Goal: Transaction & Acquisition: Book appointment/travel/reservation

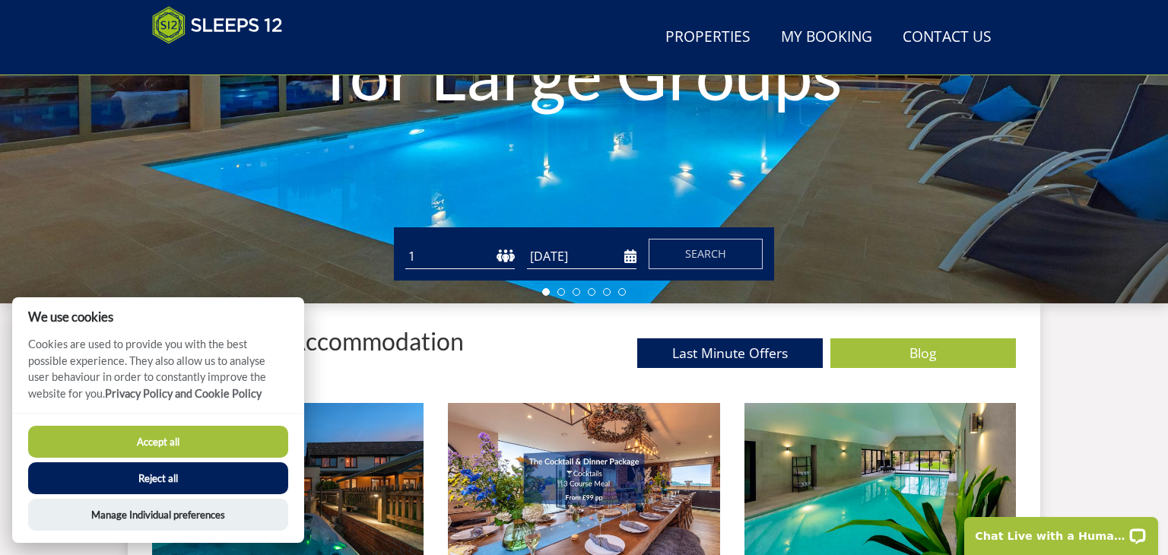
scroll to position [344, 0]
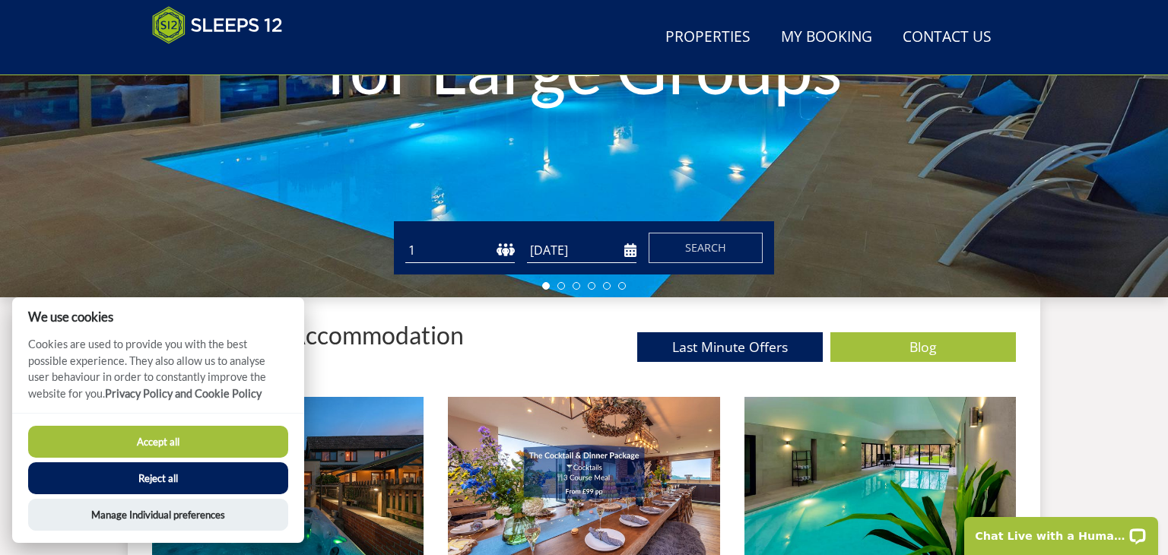
click at [155, 439] on button "Accept all" at bounding box center [158, 442] width 260 height 32
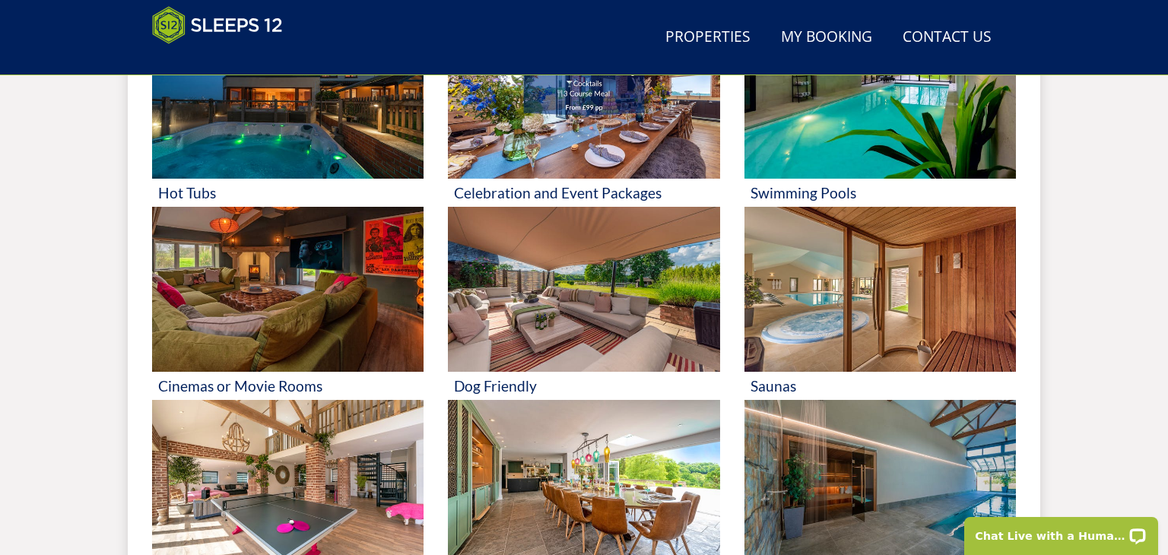
scroll to position [715, 0]
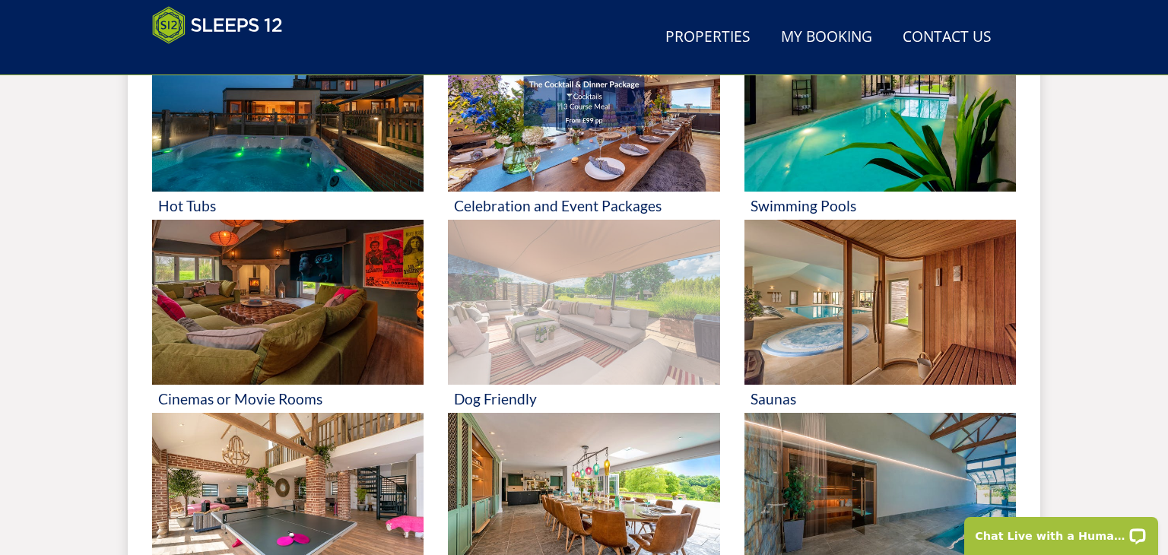
click at [561, 281] on img at bounding box center [583, 303] width 271 height 166
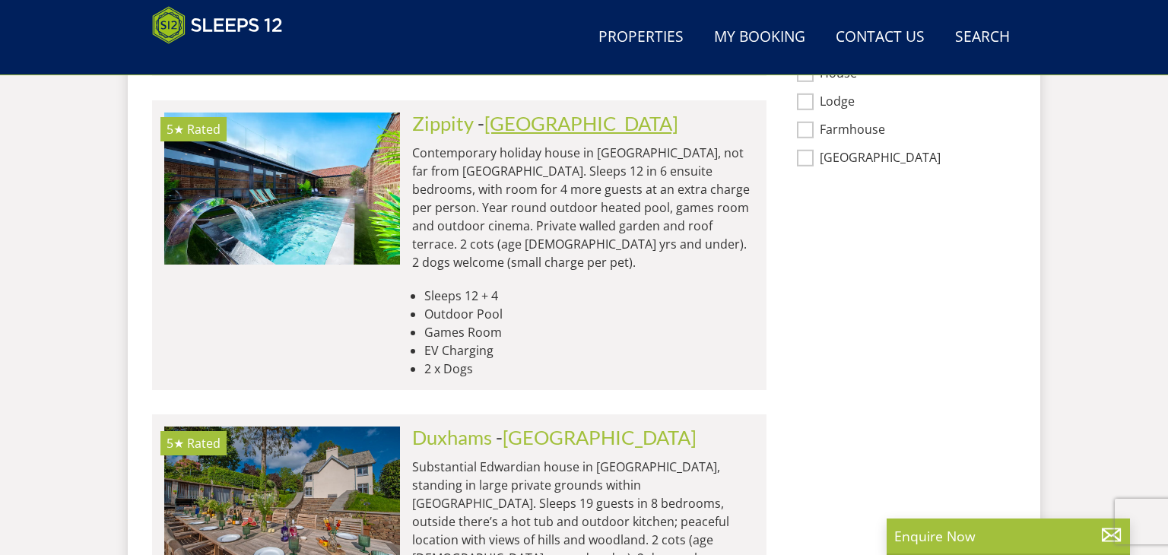
scroll to position [1248, 0]
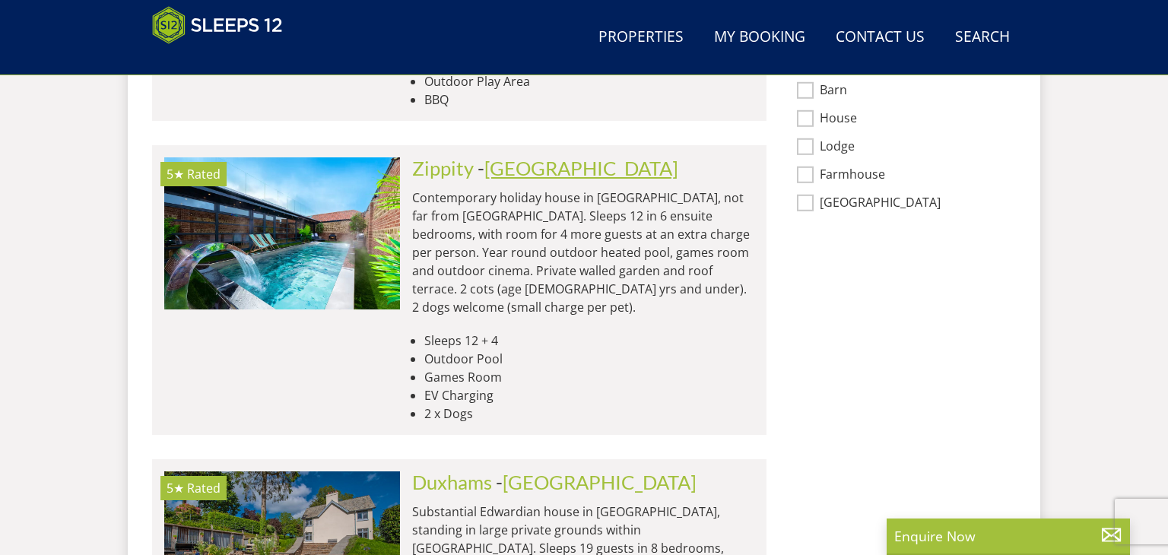
click at [531, 157] on link "[GEOGRAPHIC_DATA]" at bounding box center [581, 168] width 194 height 23
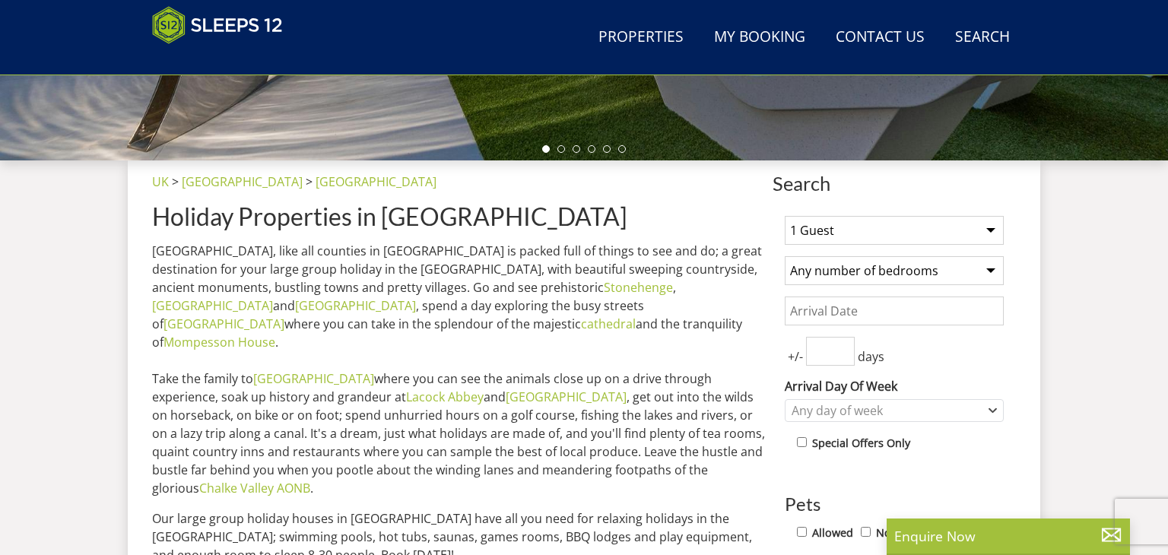
scroll to position [481, 0]
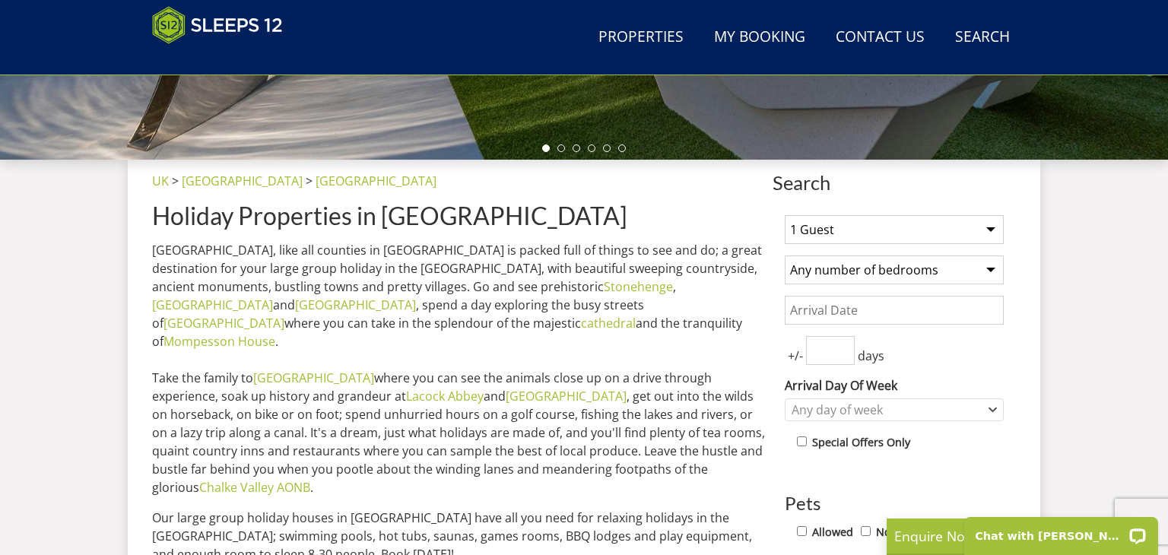
click at [992, 232] on select "1 Guest 2 Guests 3 Guests 4 Guests 5 Guests 6 Guests 7 Guests 8 Guests 9 Guests…" at bounding box center [894, 229] width 219 height 29
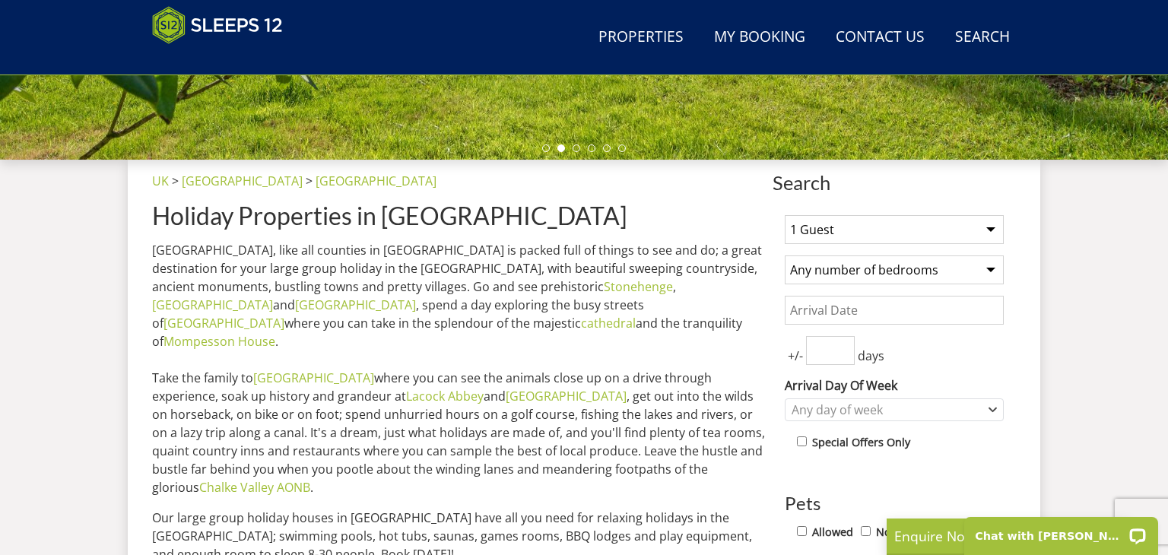
select select "10"
click at [785, 215] on select "1 Guest 2 Guests 3 Guests 4 Guests 5 Guests 6 Guests 7 Guests 8 Guests 9 Guests…" at bounding box center [894, 229] width 219 height 29
click at [989, 273] on select "Any number of bedrooms 4 Bedrooms 5 Bedrooms 6 Bedrooms 7 Bedrooms 8 Bedrooms 9…" at bounding box center [894, 270] width 219 height 29
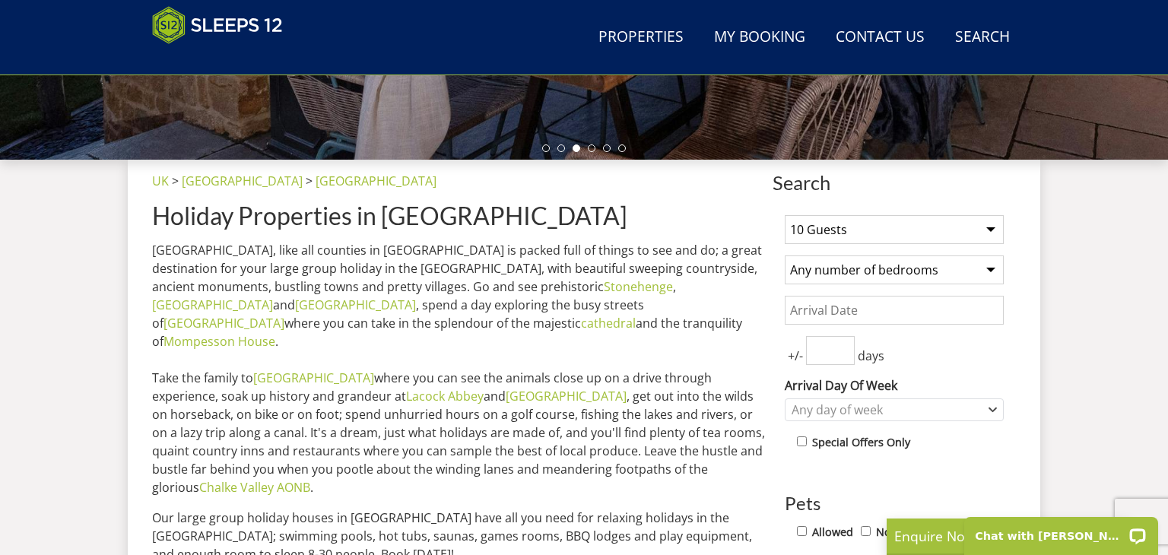
select select "5"
click at [785, 256] on select "Any number of bedrooms 4 Bedrooms 5 Bedrooms 6 Bedrooms 7 Bedrooms 8 Bedrooms 9…" at bounding box center [894, 270] width 219 height 29
click at [900, 319] on input "Date" at bounding box center [894, 310] width 219 height 29
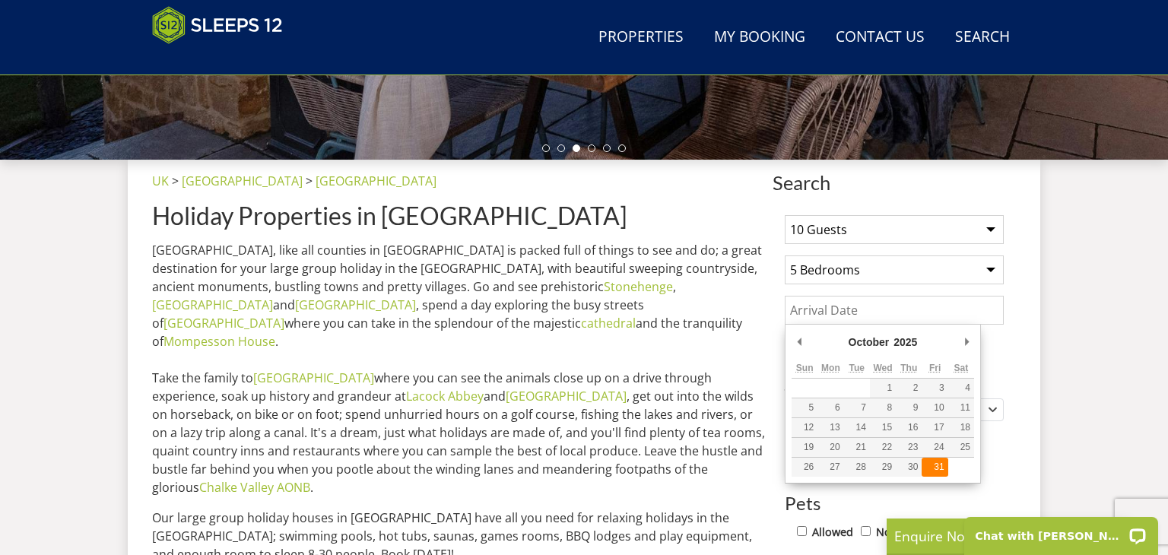
type input "[DATE]"
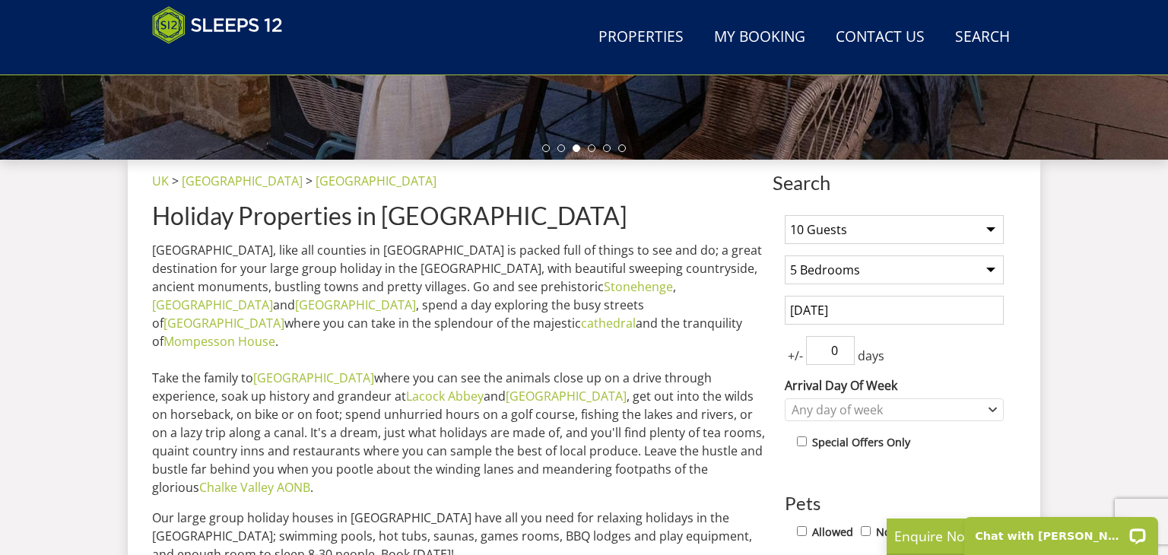
click at [845, 351] on input "0" at bounding box center [830, 350] width 49 height 29
click at [846, 341] on input "1" at bounding box center [830, 350] width 49 height 29
click at [846, 341] on input "2" at bounding box center [830, 350] width 49 height 29
type input "3"
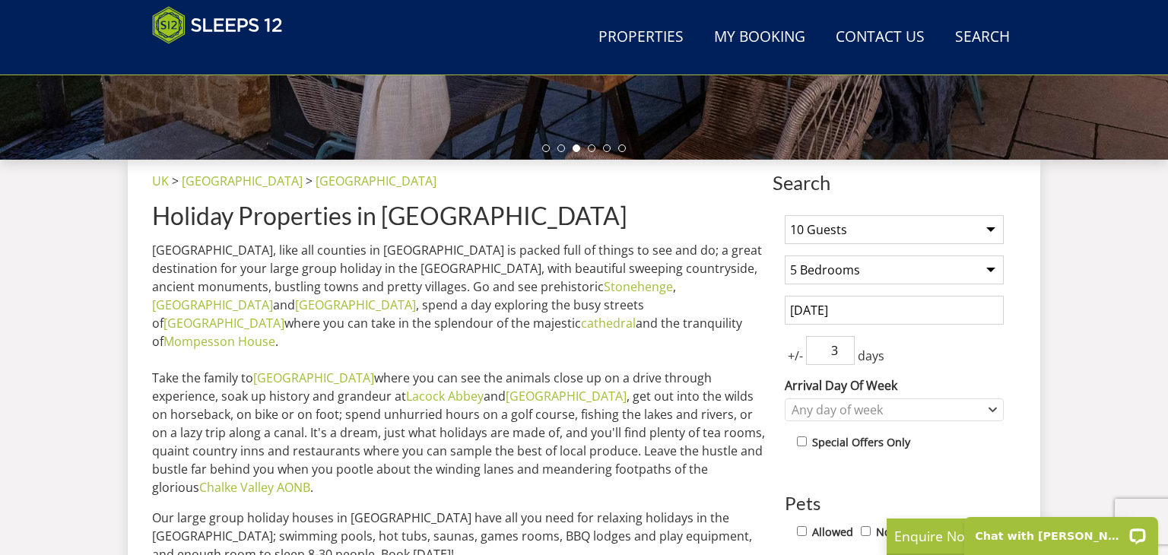
click at [846, 341] on input "3" at bounding box center [830, 350] width 49 height 29
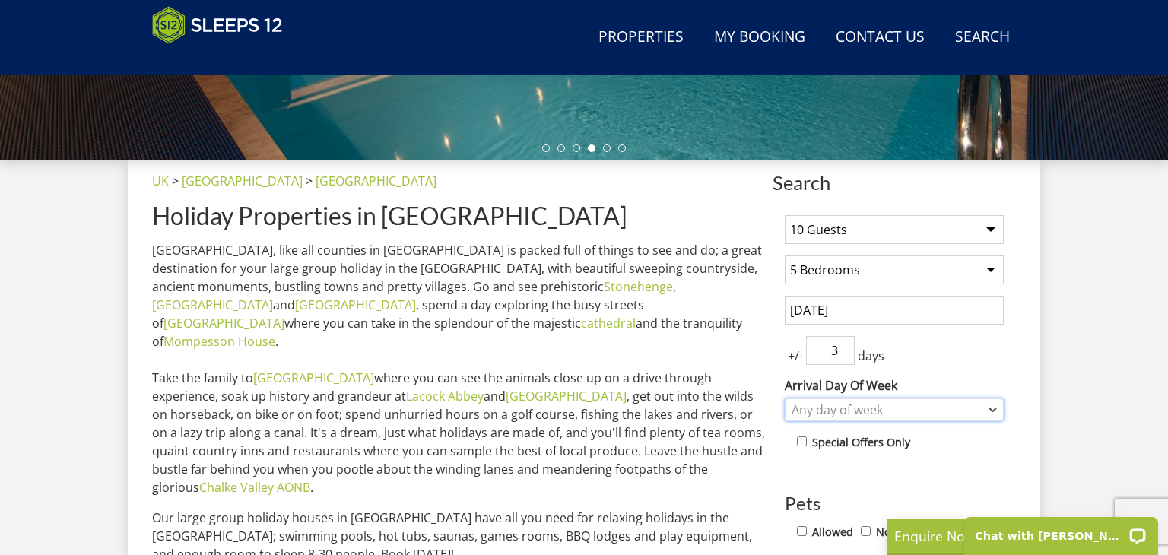
click at [993, 409] on icon "Combobox" at bounding box center [992, 409] width 7 height 3
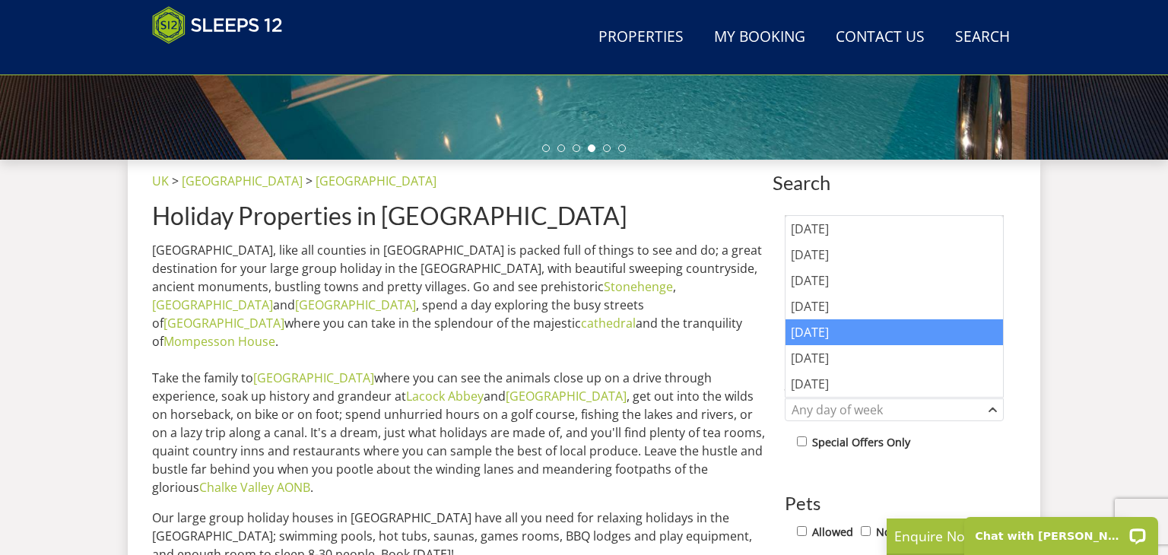
click at [875, 341] on div "[DATE]" at bounding box center [894, 332] width 217 height 26
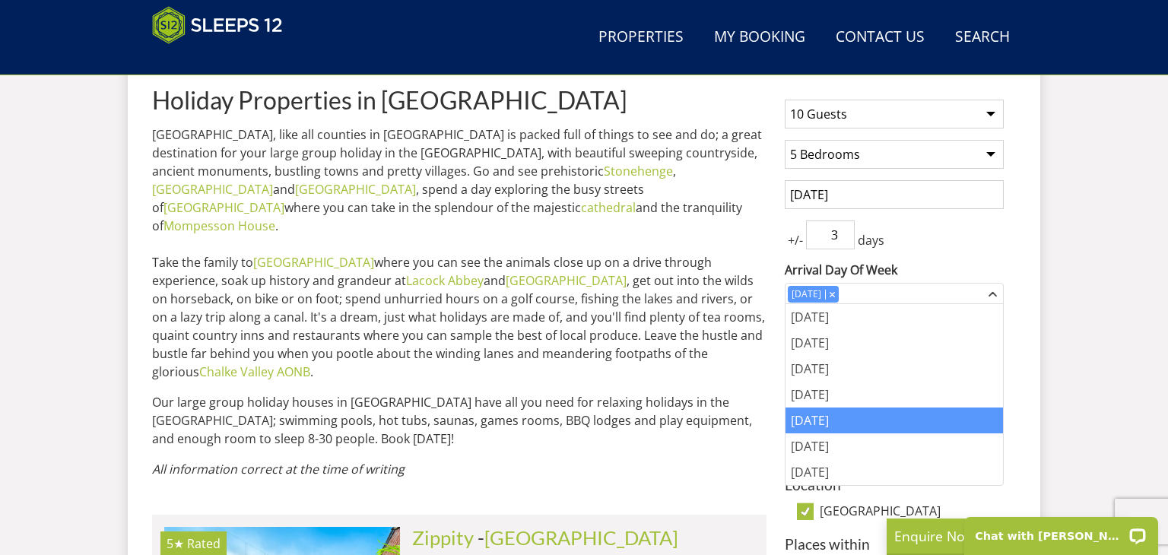
scroll to position [598, 0]
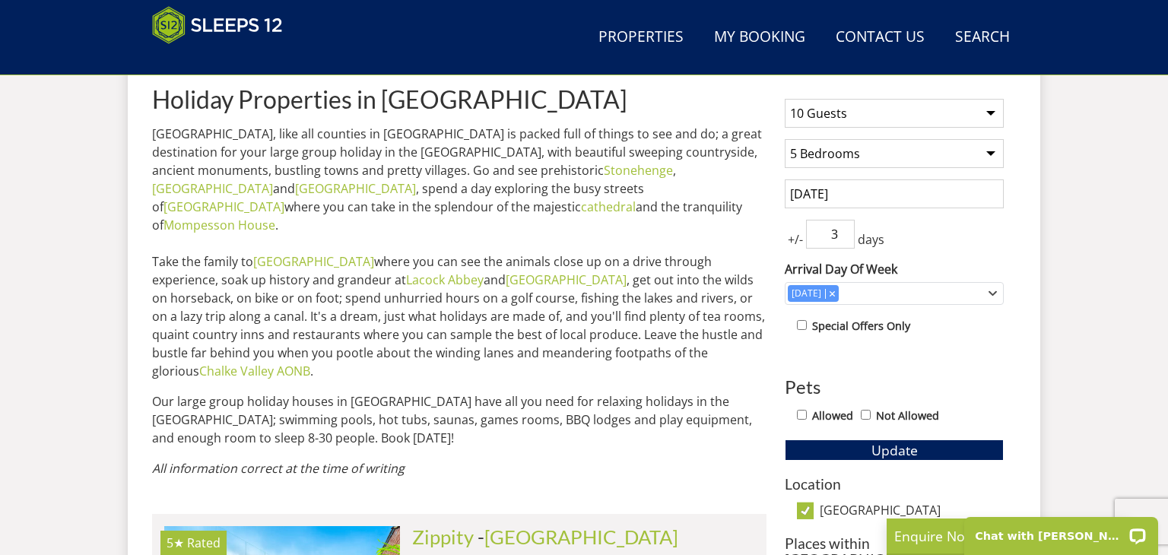
click at [804, 413] on input "Allowed" at bounding box center [802, 415] width 10 height 10
checkbox input "true"
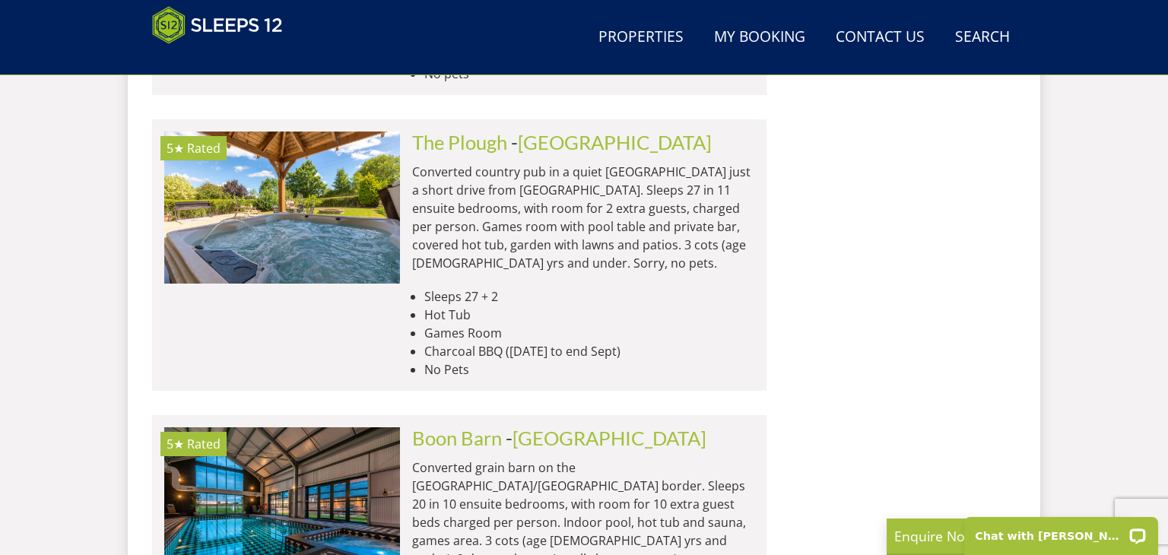
scroll to position [1992, 0]
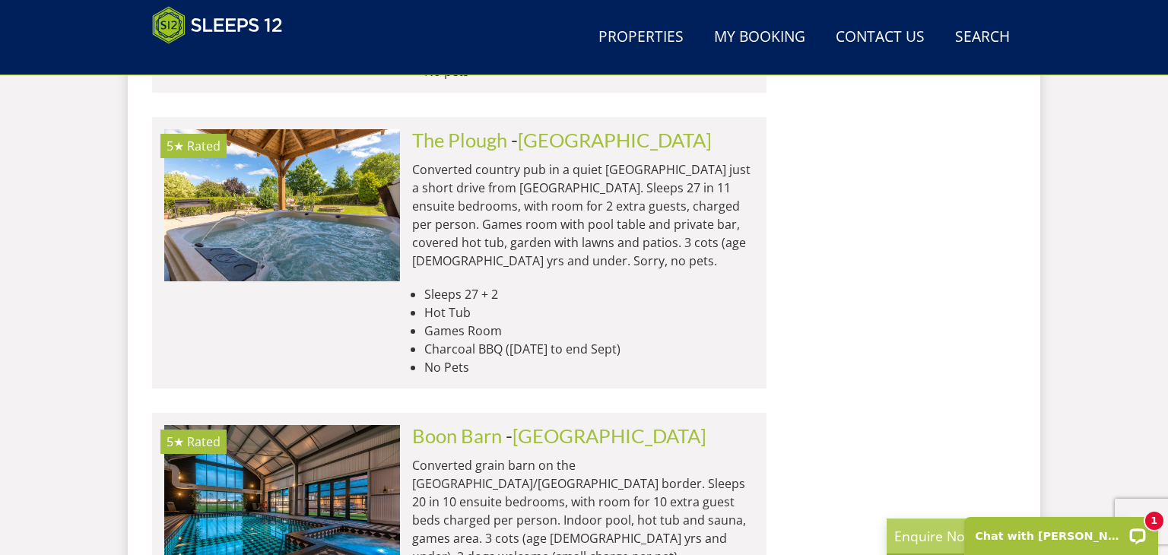
click at [929, 542] on p "Enquire Now" at bounding box center [1008, 536] width 228 height 20
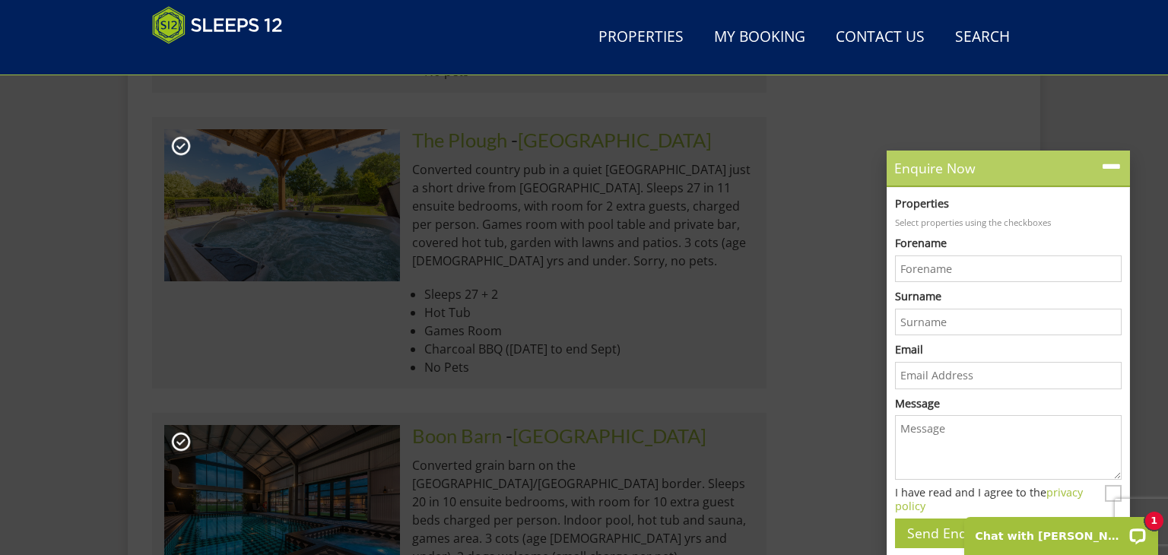
scroll to position [0, 0]
click at [1110, 164] on icon at bounding box center [1111, 167] width 22 height 22
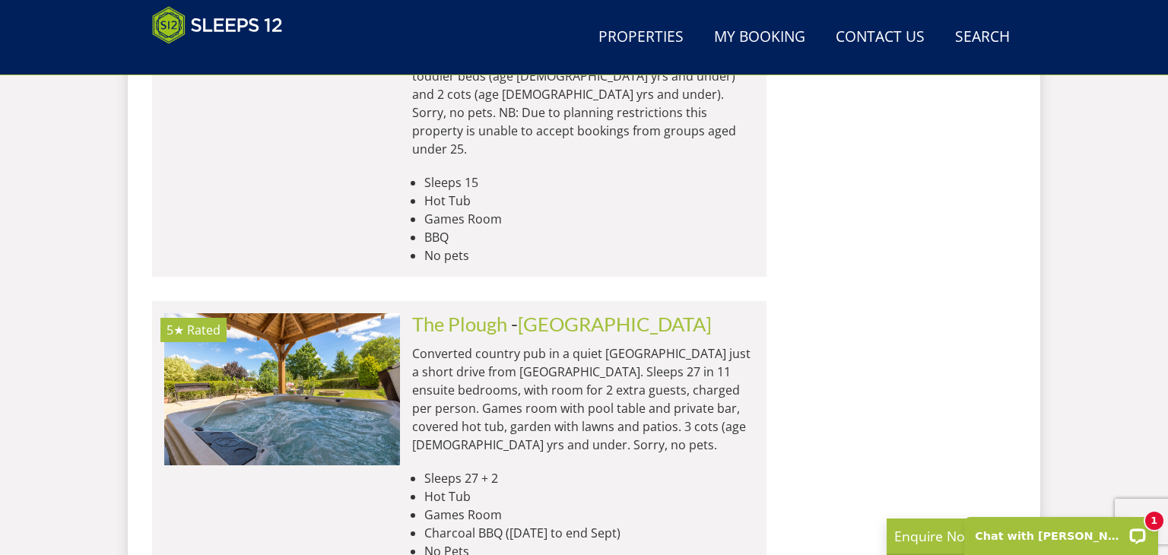
scroll to position [1807, 0]
click at [1061, 531] on p "Chat with [PERSON_NAME]" at bounding box center [1051, 536] width 151 height 12
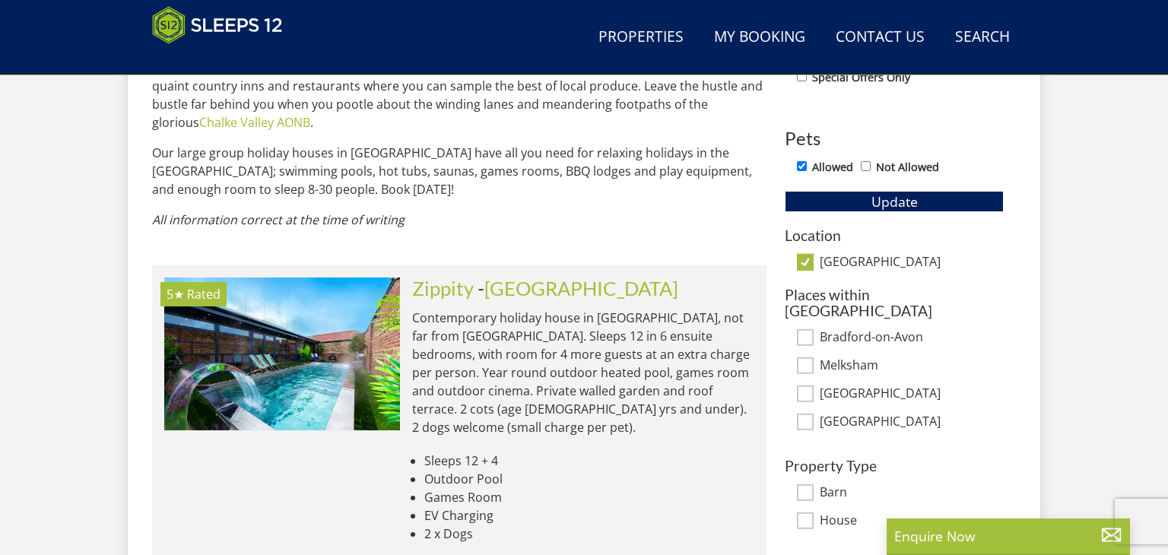
scroll to position [852, 0]
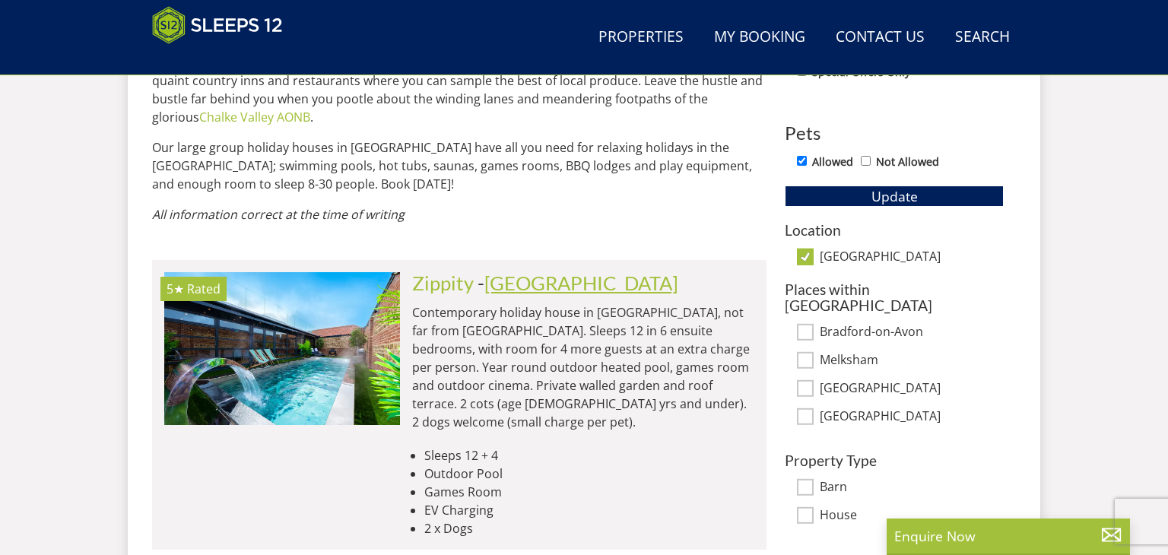
click at [515, 271] on link "[GEOGRAPHIC_DATA]" at bounding box center [581, 282] width 194 height 23
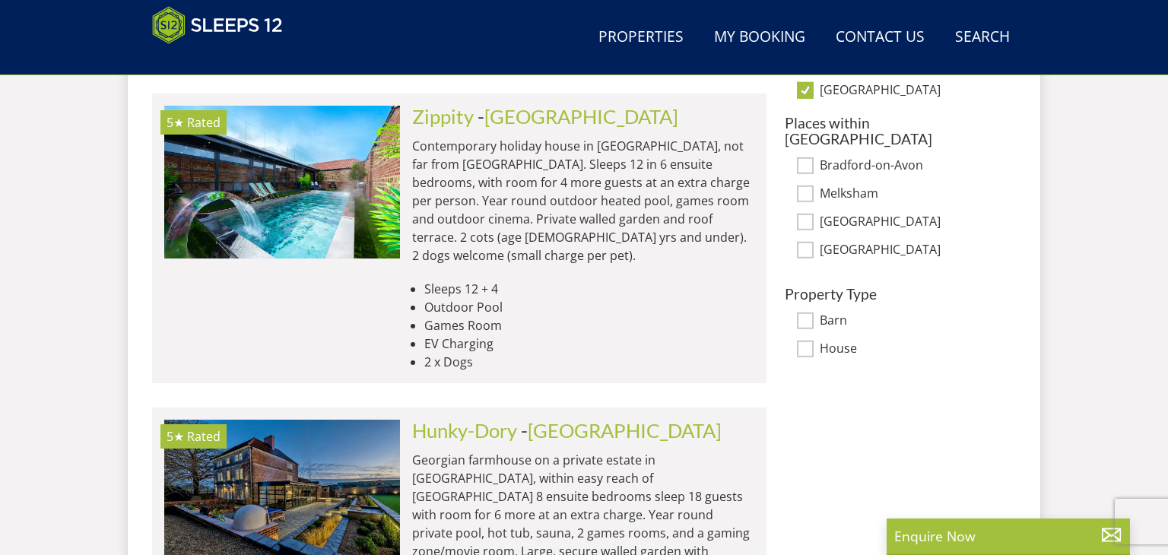
scroll to position [1026, 0]
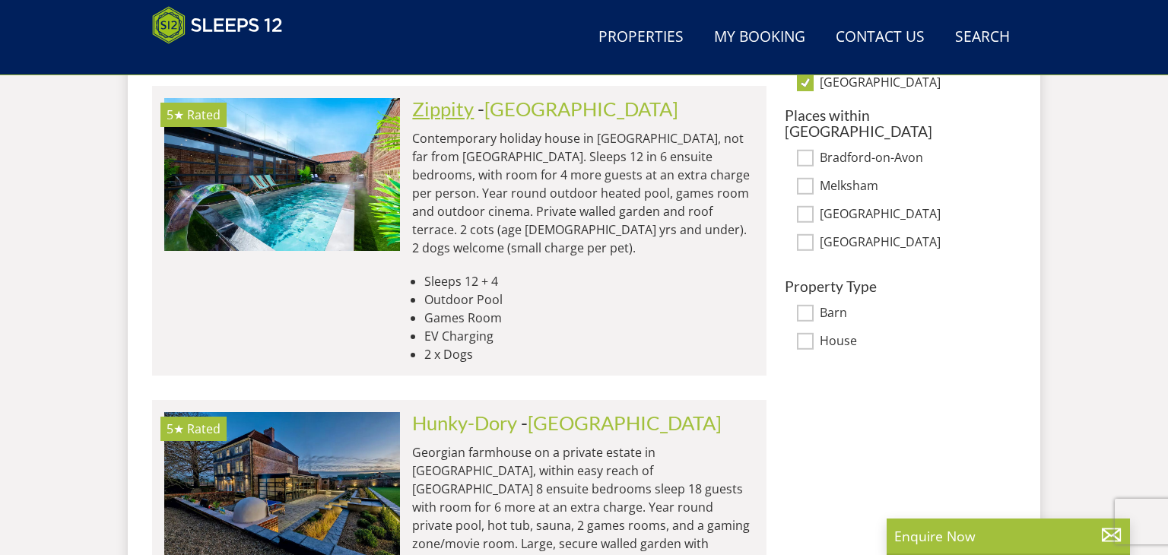
click at [446, 97] on link "Zippity" at bounding box center [443, 108] width 62 height 23
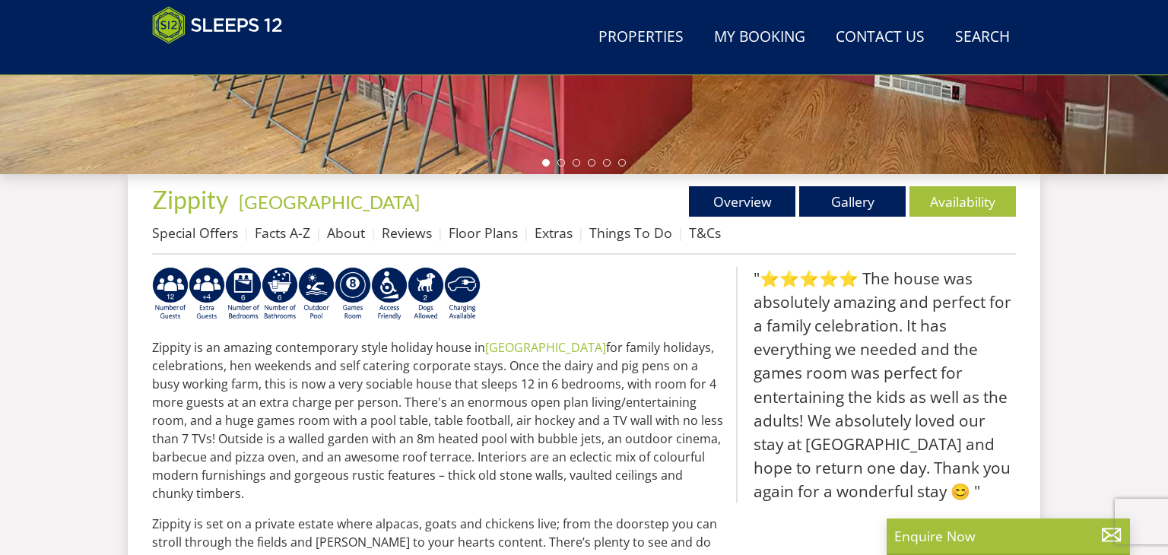
scroll to position [465, 0]
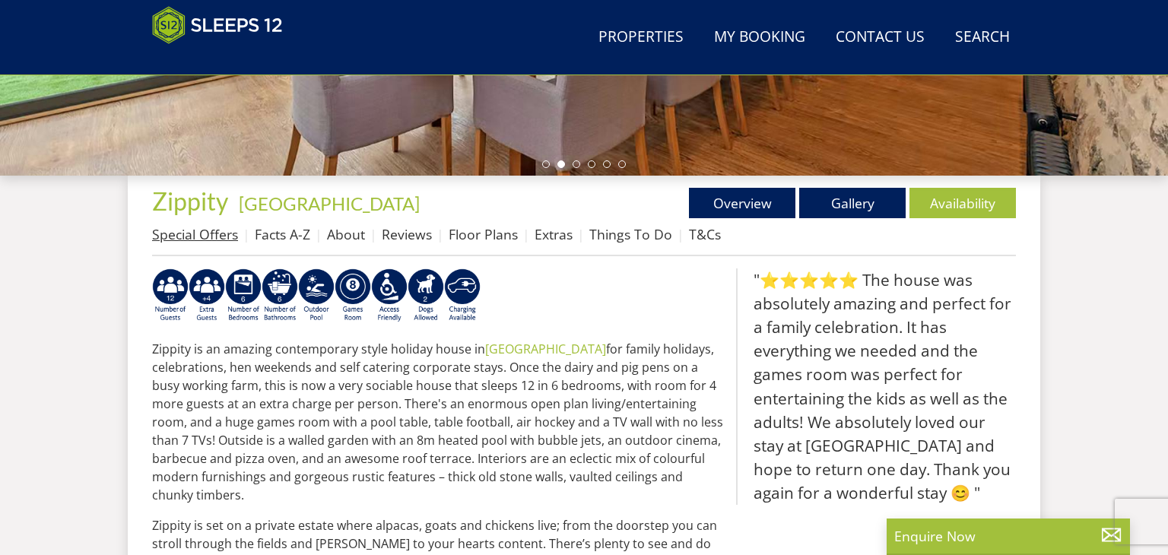
click at [211, 235] on link "Special Offers" at bounding box center [195, 234] width 86 height 18
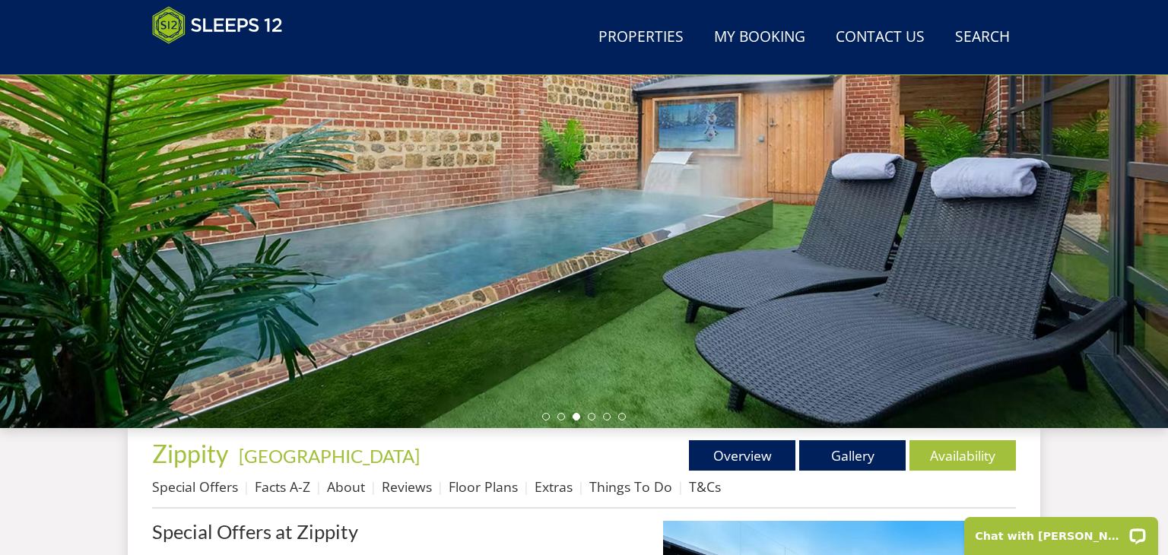
scroll to position [211, 0]
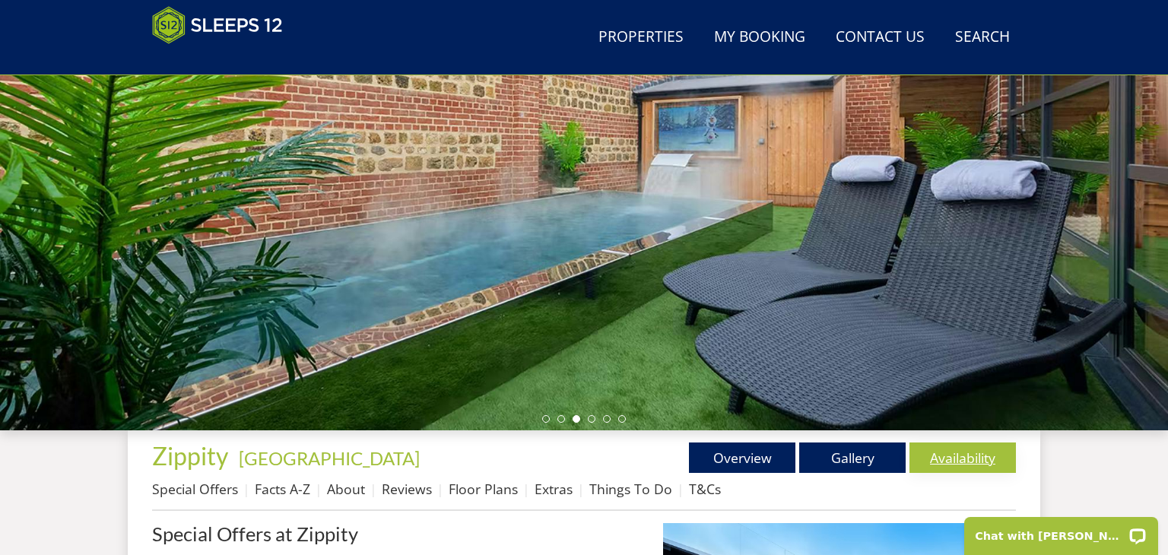
click at [942, 454] on link "Availability" at bounding box center [963, 458] width 106 height 30
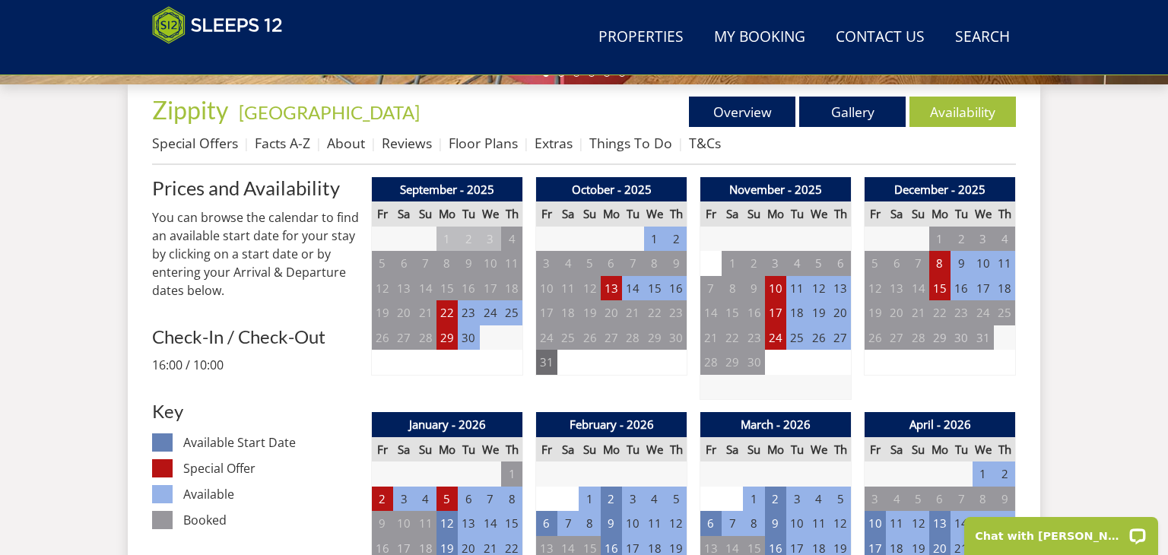
click at [548, 366] on td "31" at bounding box center [546, 362] width 21 height 25
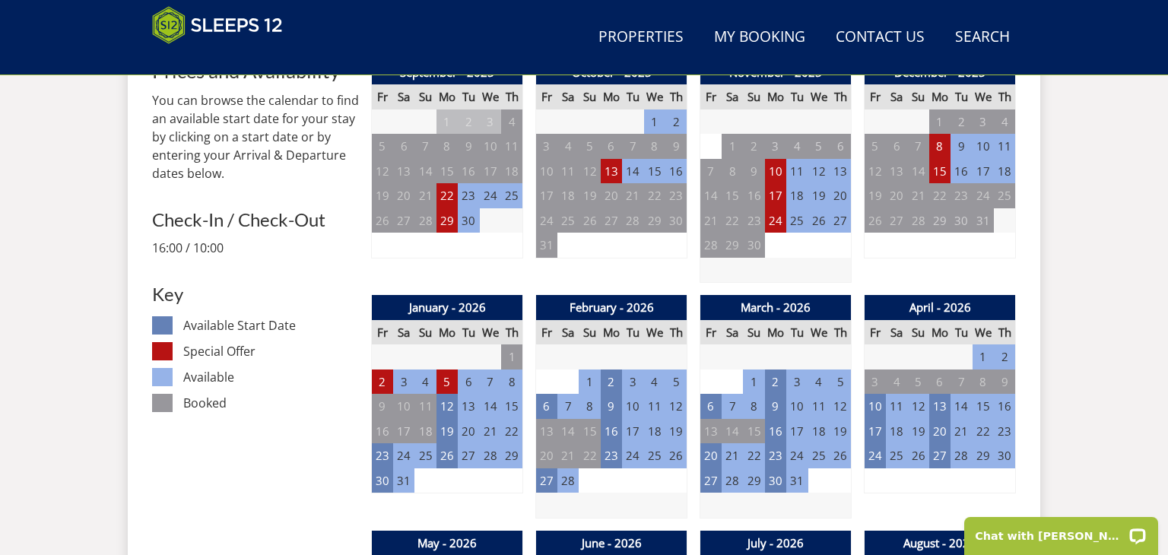
scroll to position [676, 0]
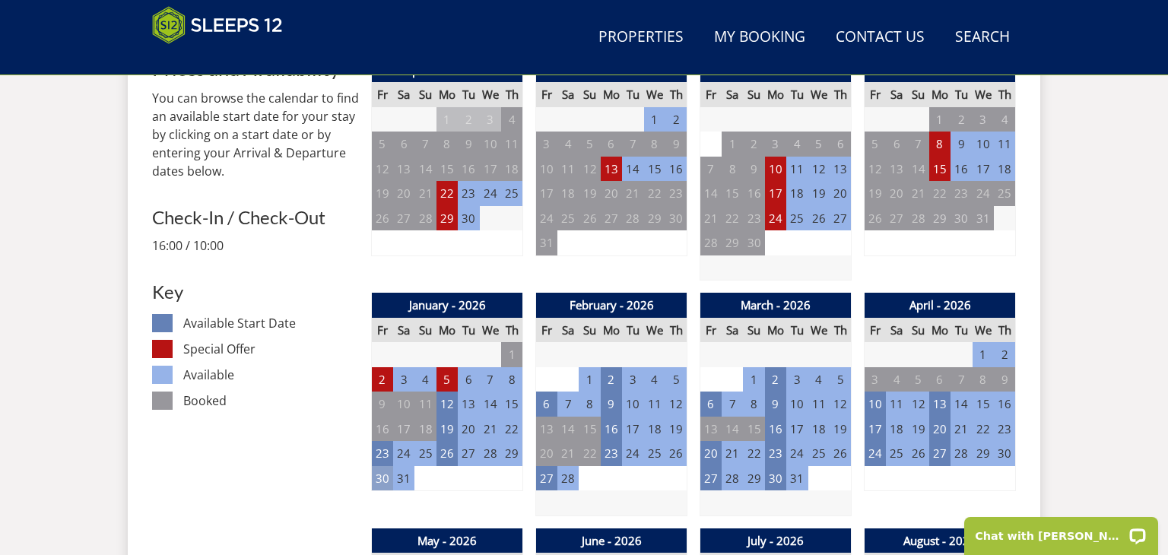
click at [379, 475] on td "30" at bounding box center [382, 478] width 21 height 25
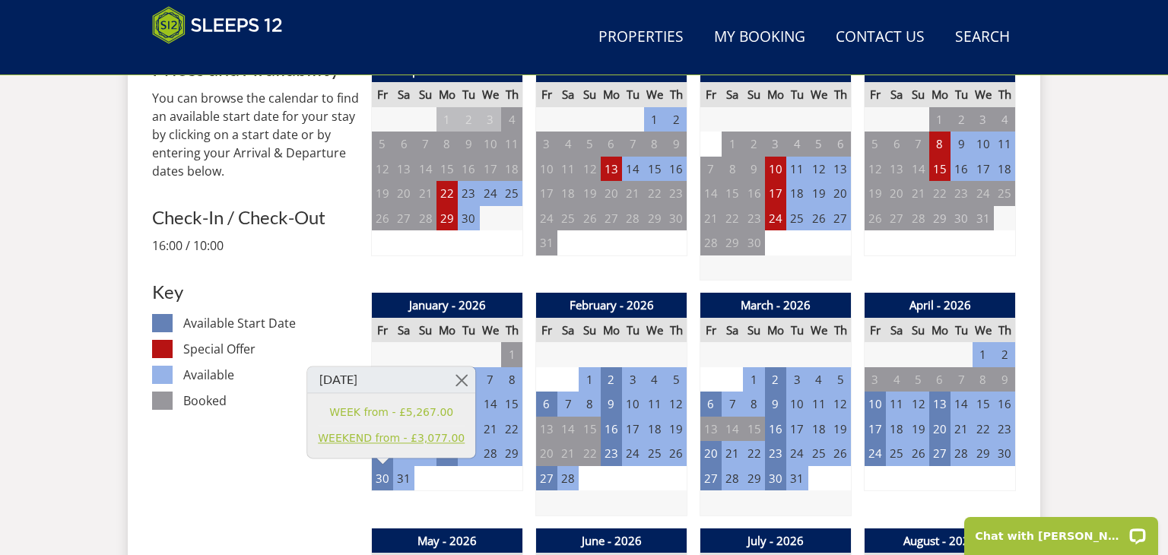
click at [371, 436] on link "WEEKEND from - £3,077.00" at bounding box center [391, 438] width 147 height 16
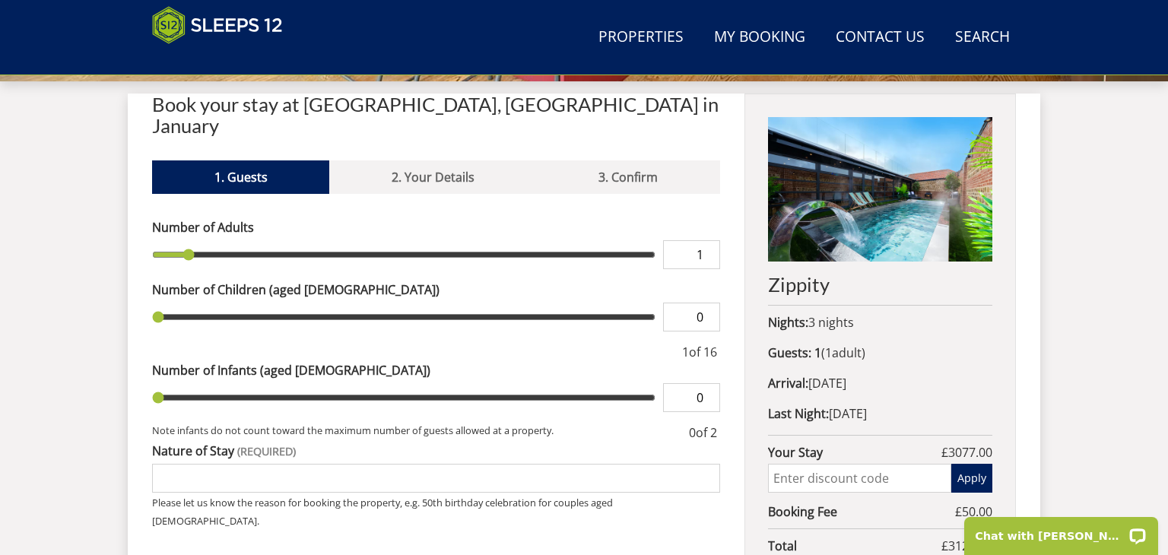
type input "2"
click at [713, 240] on input "2" at bounding box center [691, 254] width 57 height 29
type input "2"
type input "3"
click at [713, 240] on input "3" at bounding box center [691, 254] width 57 height 29
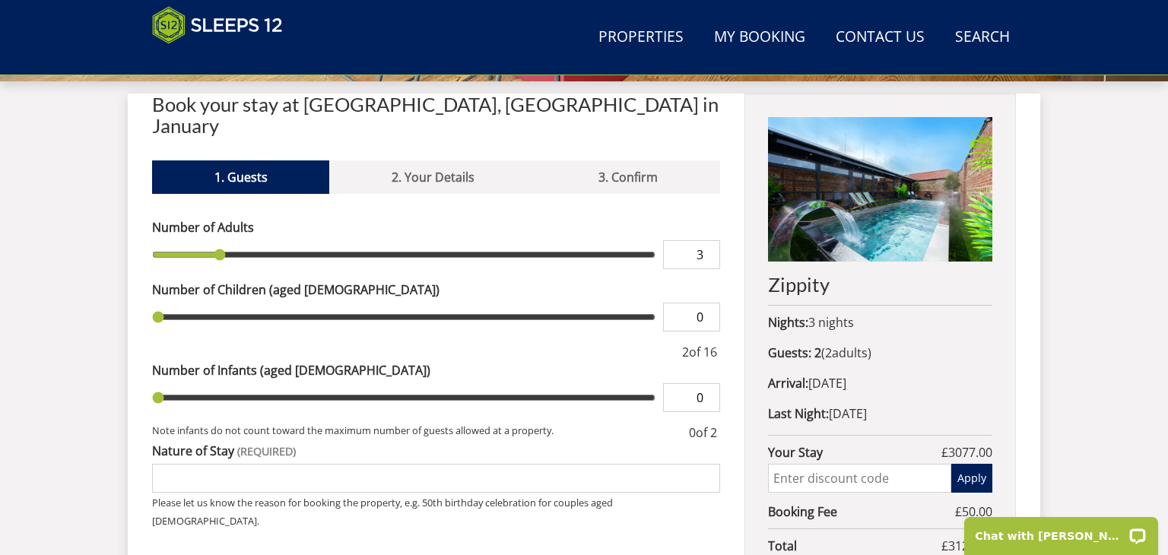
type input "3"
type input "4"
click at [713, 240] on input "4" at bounding box center [691, 254] width 57 height 29
type input "4"
type input "5"
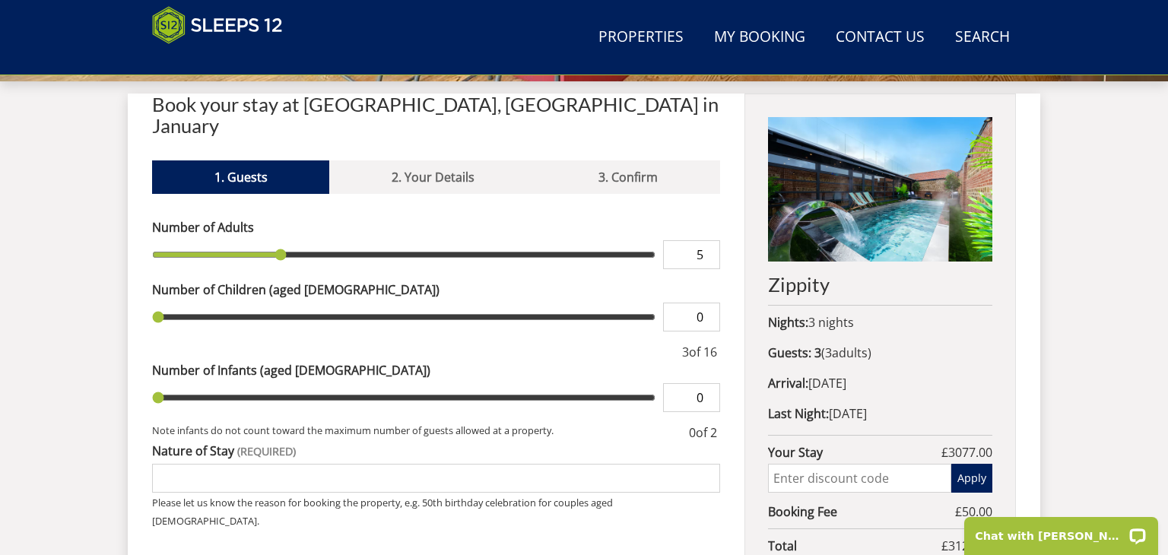
click at [713, 240] on input "5" at bounding box center [691, 254] width 57 height 29
type input "5"
type input "6"
click at [713, 240] on input "6" at bounding box center [691, 254] width 57 height 29
type input "6"
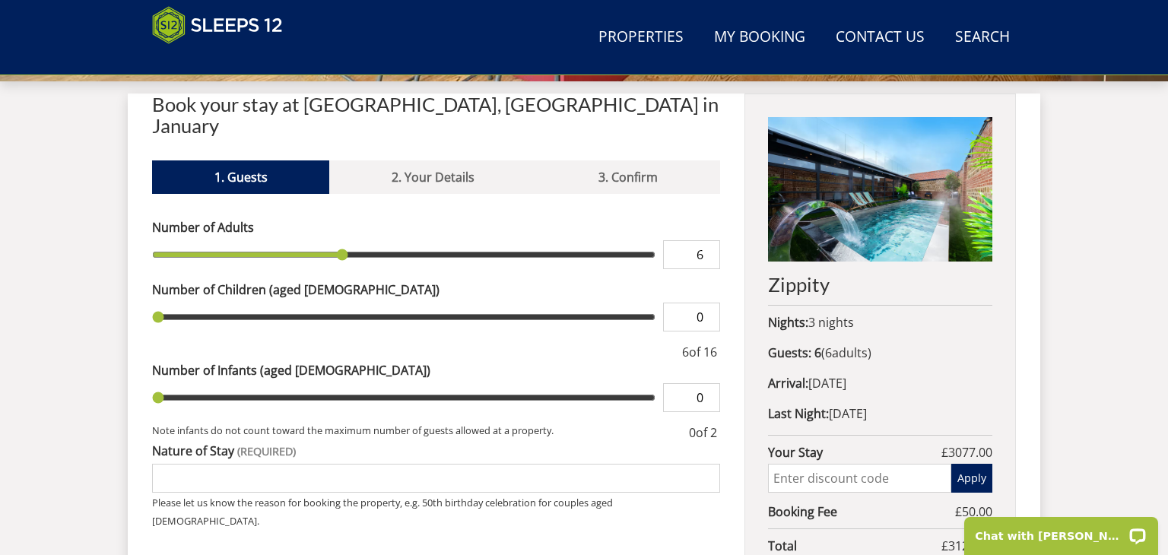
type input "7"
click at [713, 240] on input "7" at bounding box center [691, 254] width 57 height 29
type input "7"
type input "8"
click at [713, 240] on input "8" at bounding box center [691, 254] width 57 height 29
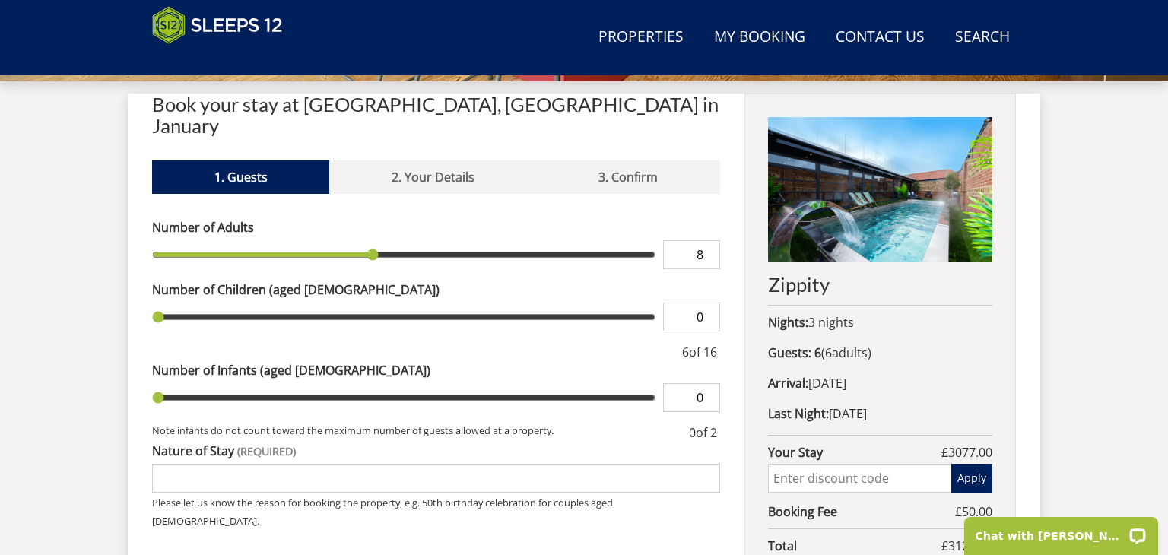
type input "8"
type input "9"
click at [713, 240] on input "9" at bounding box center [691, 254] width 57 height 29
type input "9"
type input "10"
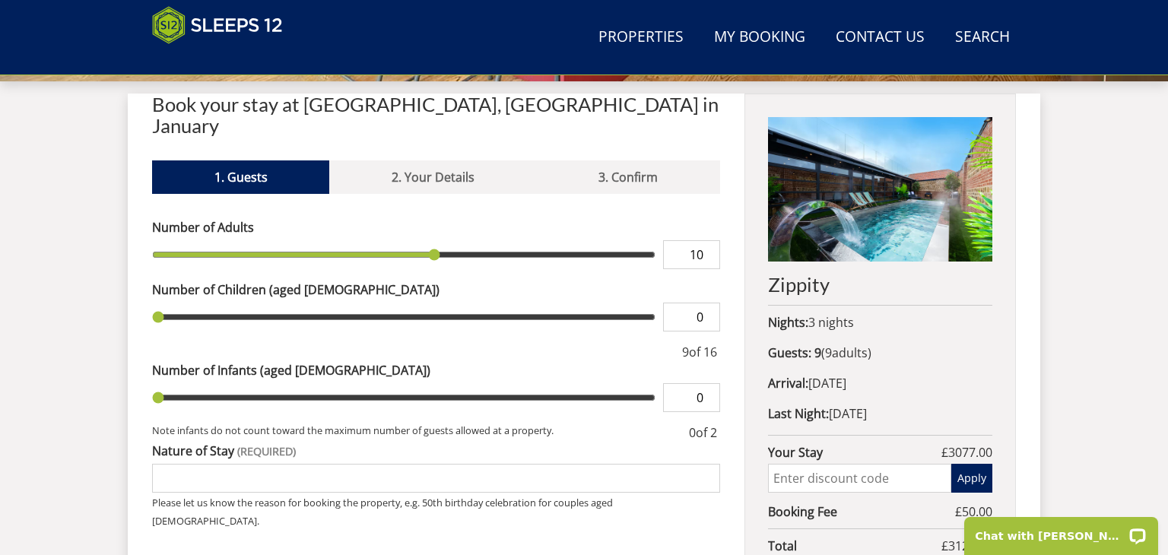
click at [713, 240] on input "10" at bounding box center [691, 254] width 57 height 29
type input "10"
type input "11"
click at [713, 240] on input "11" at bounding box center [691, 254] width 57 height 29
type input "11"
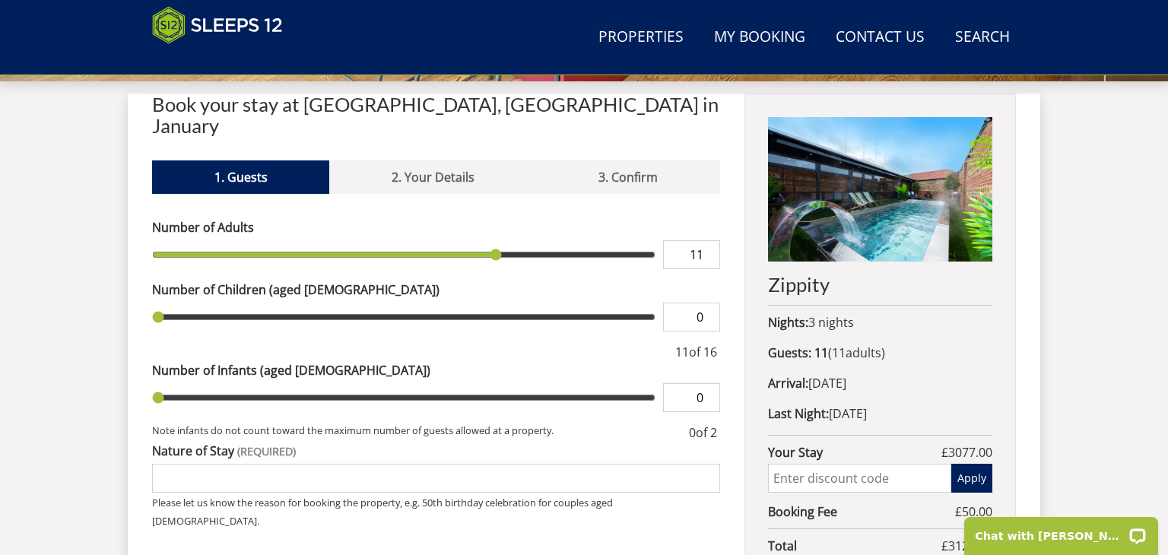
type input "10"
click at [709, 240] on input "10" at bounding box center [691, 254] width 57 height 29
type input "10"
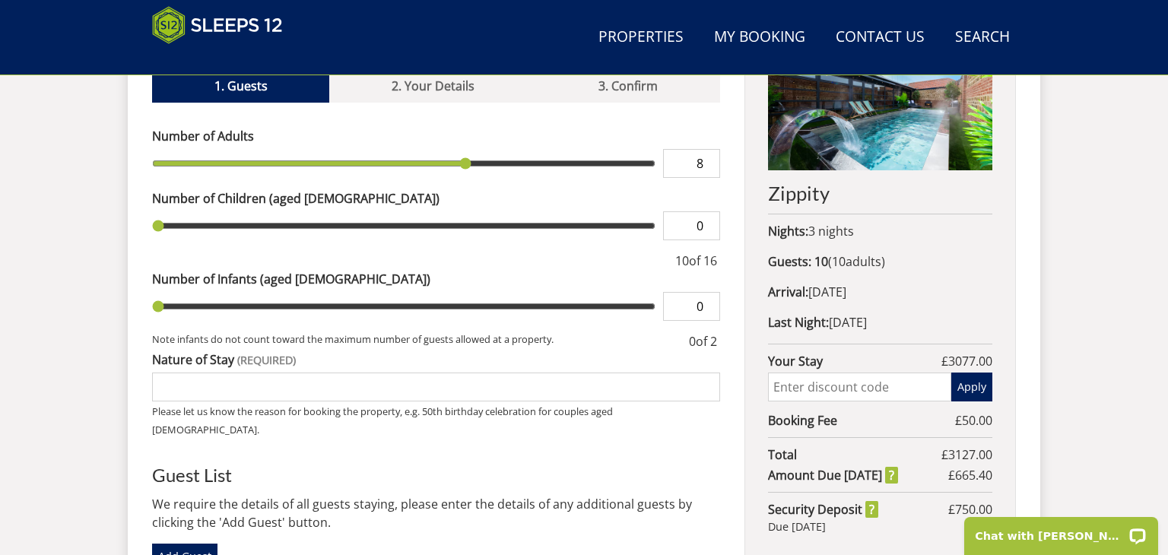
scroll to position [651, 0]
type input "8"
type input "1"
click at [709, 292] on input "1" at bounding box center [691, 306] width 57 height 29
type input "8"
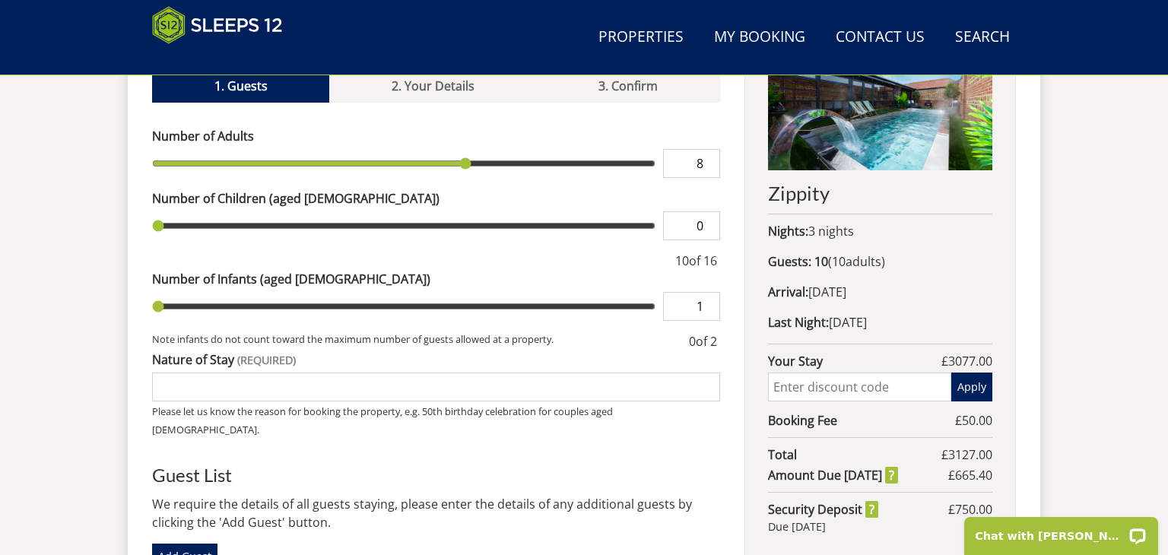
type input "1"
type input "2"
click at [709, 292] on input "2" at bounding box center [691, 306] width 57 height 29
type input "2"
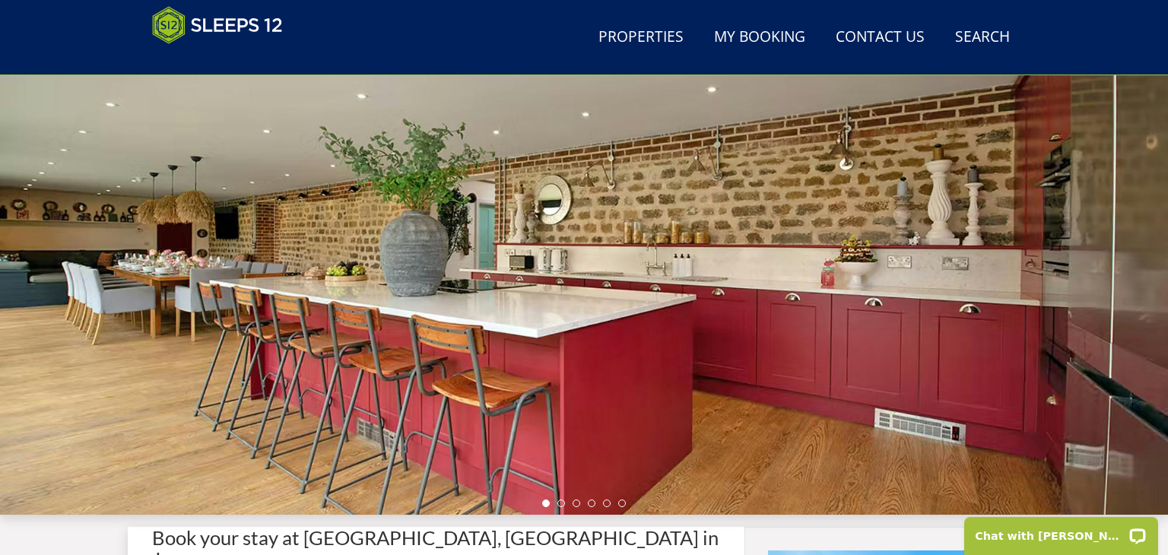
scroll to position [0, 0]
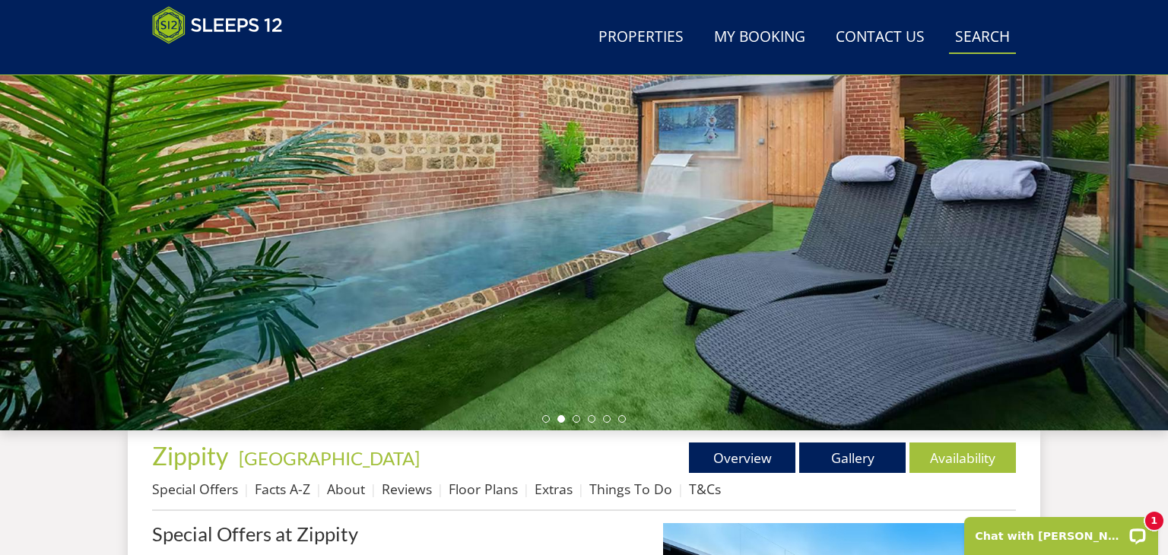
click at [970, 39] on link "Search Check Availability" at bounding box center [982, 38] width 67 height 34
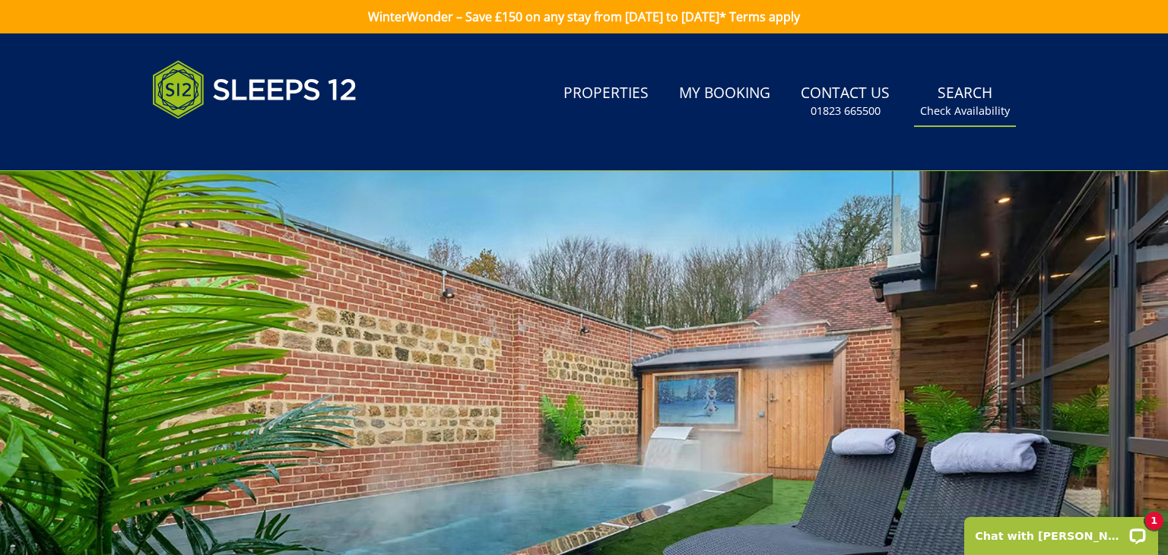
click at [967, 111] on small "Check Availability" at bounding box center [965, 110] width 90 height 15
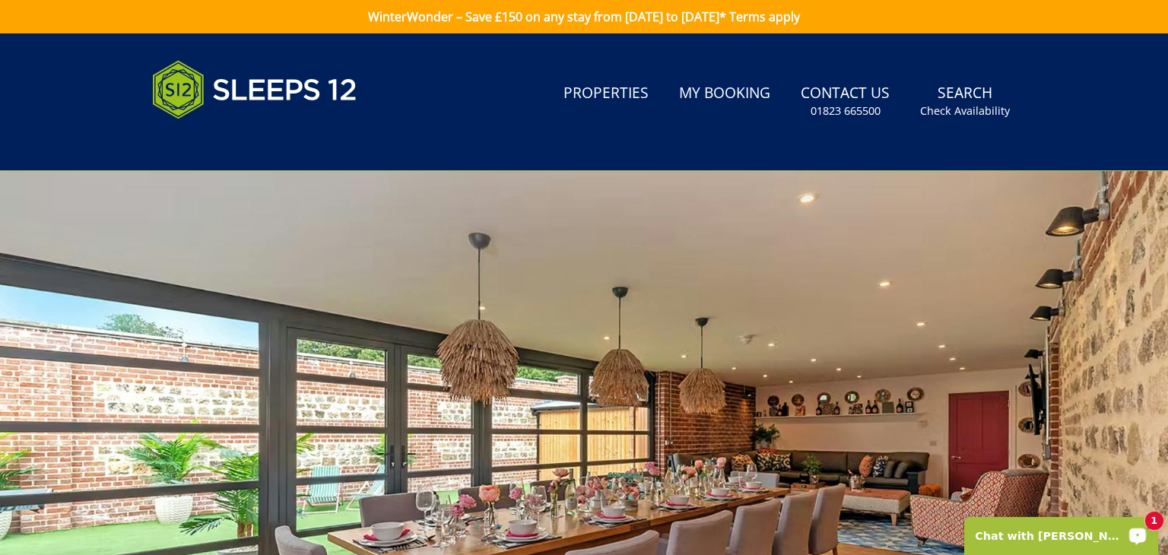
click at [1040, 538] on p "Chat with [PERSON_NAME]" at bounding box center [1051, 536] width 151 height 12
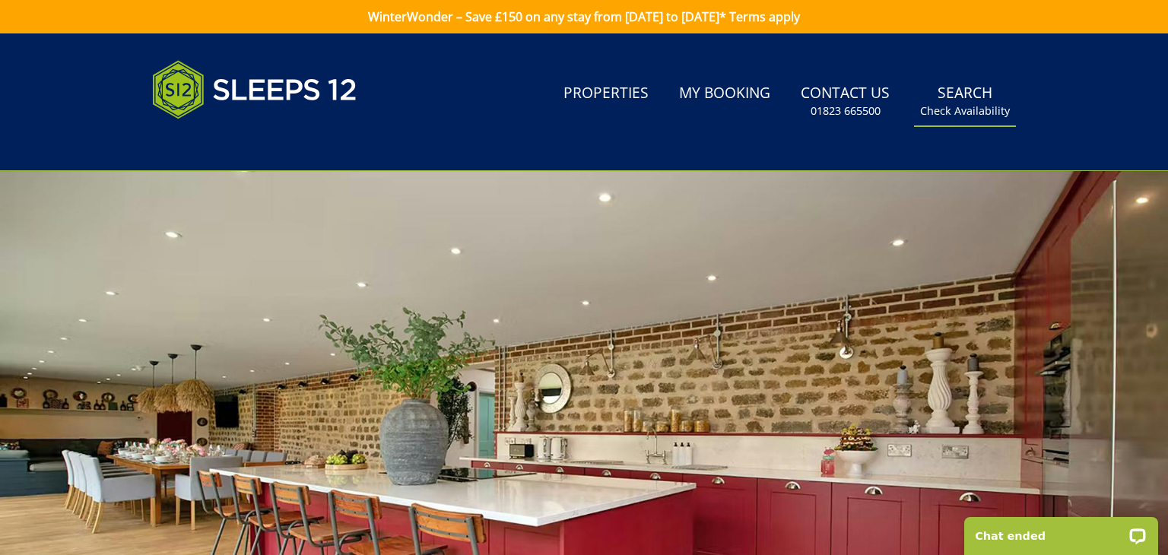
click at [959, 96] on link "Search Check Availability" at bounding box center [965, 101] width 102 height 49
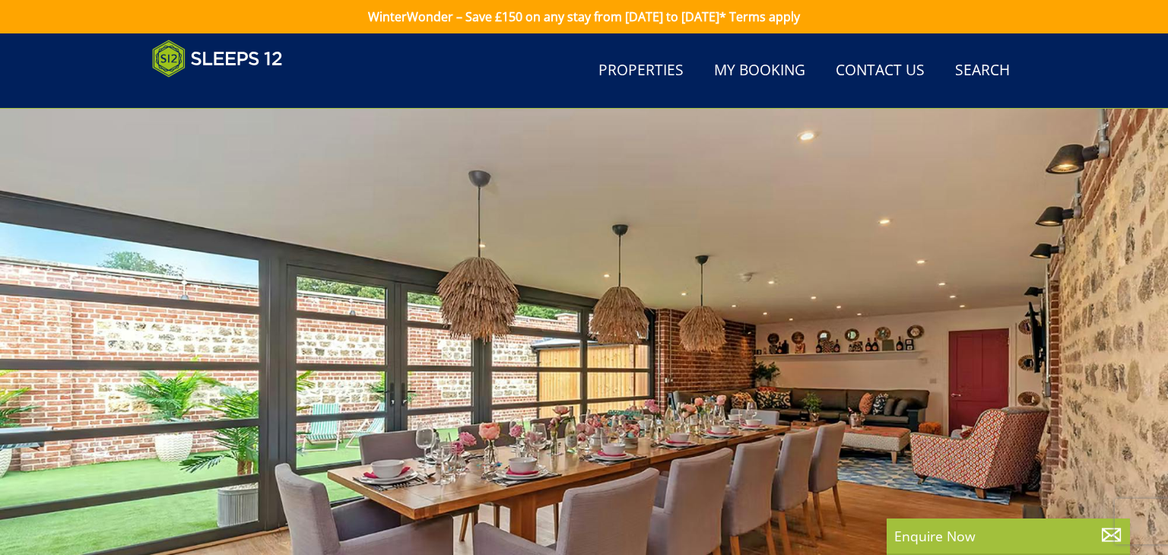
scroll to position [465, 0]
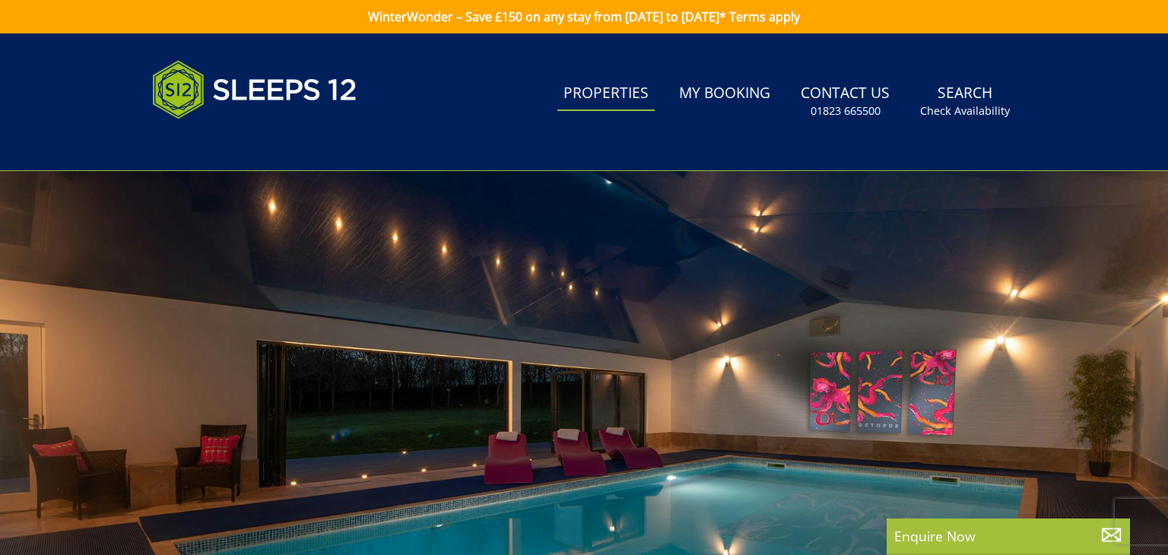
click at [604, 90] on link "Properties" at bounding box center [605, 94] width 97 height 34
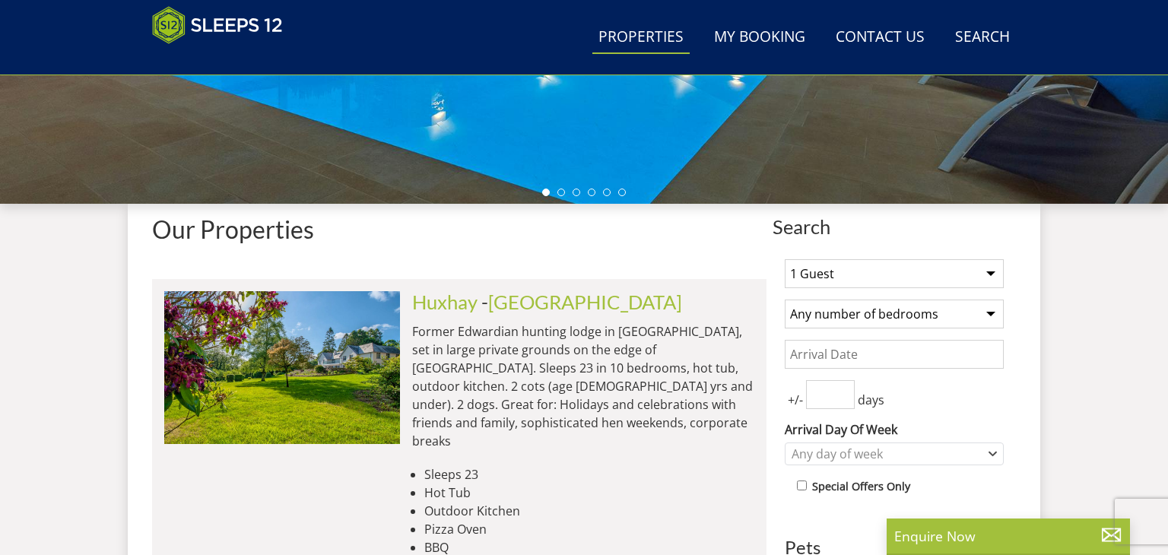
scroll to position [430, 0]
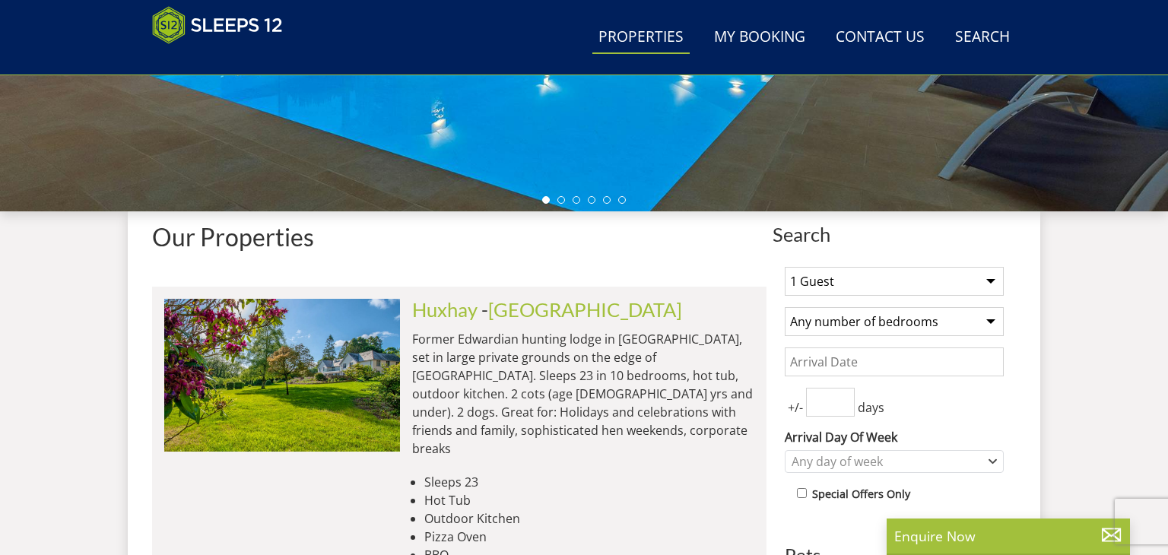
click at [986, 275] on select "1 Guest 2 Guests 3 Guests 4 Guests 5 Guests 6 Guests 7 Guests 8 Guests 9 Guests…" at bounding box center [894, 281] width 219 height 29
select select "10"
click at [785, 267] on select "1 Guest 2 Guests 3 Guests 4 Guests 5 Guests 6 Guests 7 Guests 8 Guests 9 Guests…" at bounding box center [894, 281] width 219 height 29
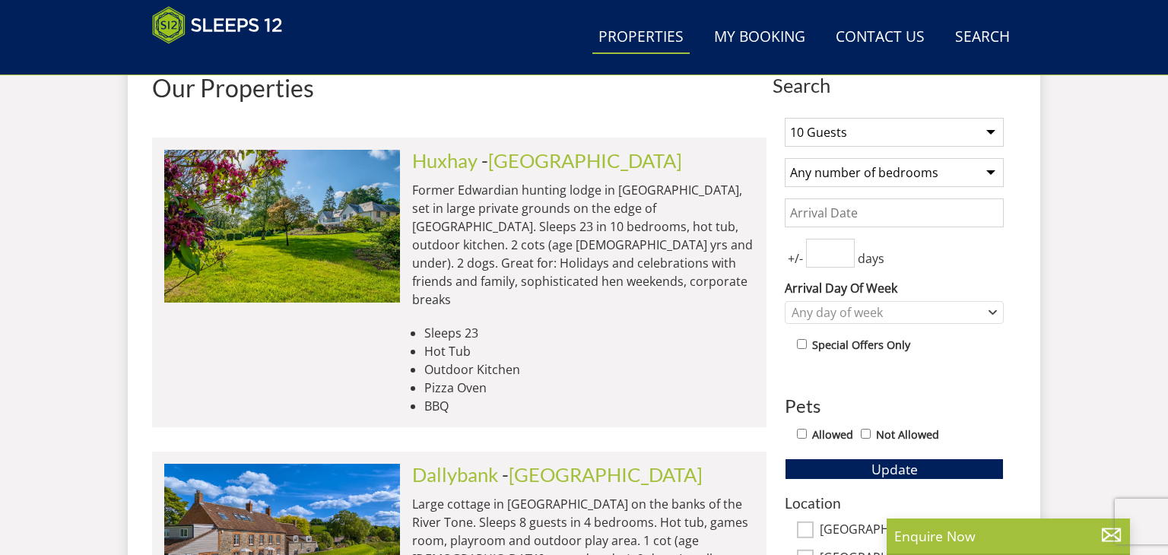
scroll to position [607, 0]
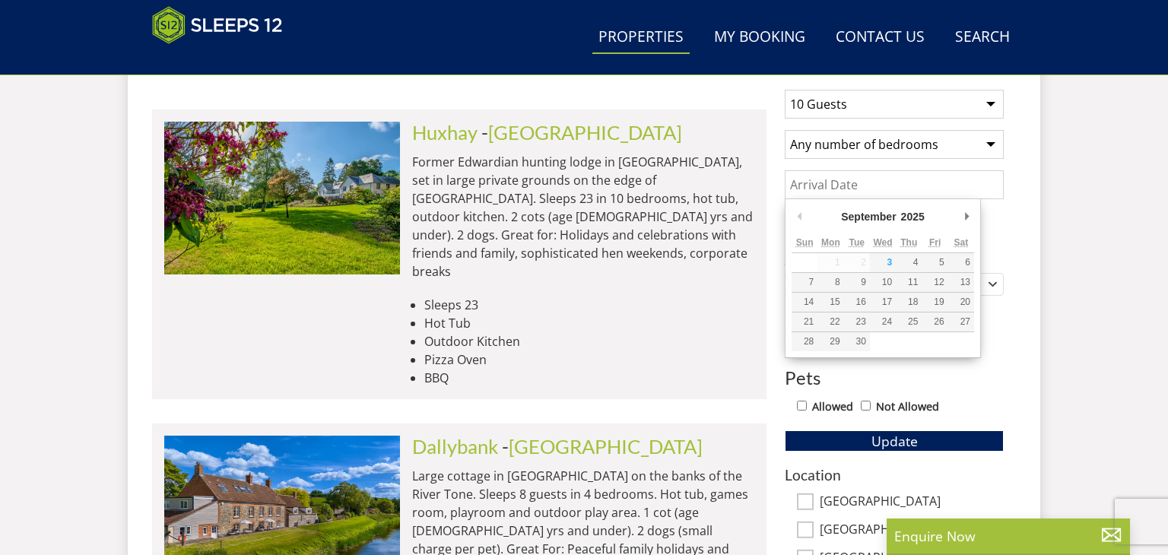
click at [924, 186] on input "Date" at bounding box center [894, 184] width 219 height 29
type input "[DATE]"
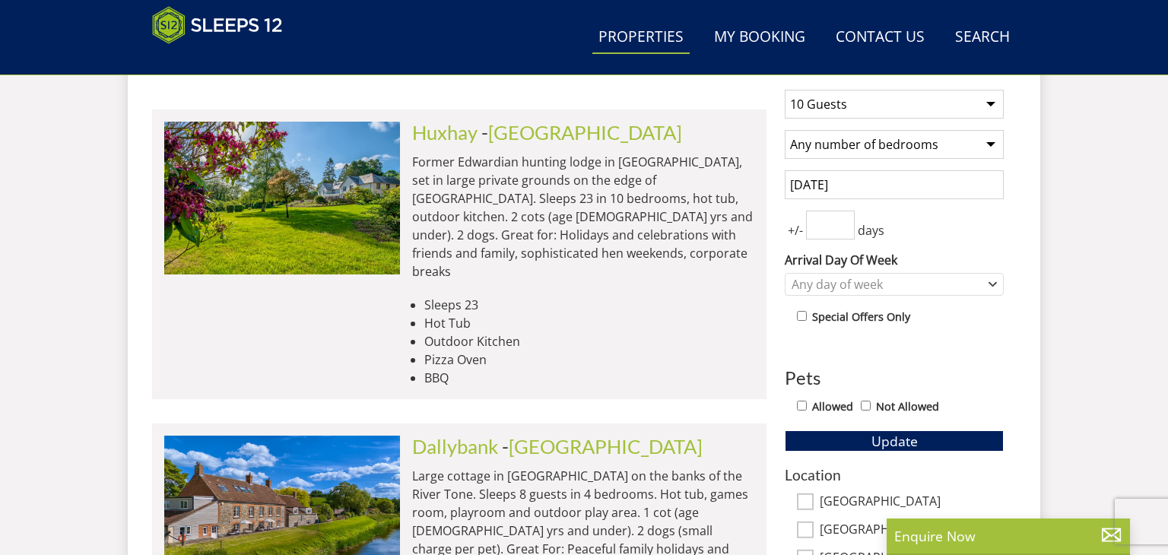
type input "0"
click at [849, 226] on input "0" at bounding box center [830, 225] width 49 height 29
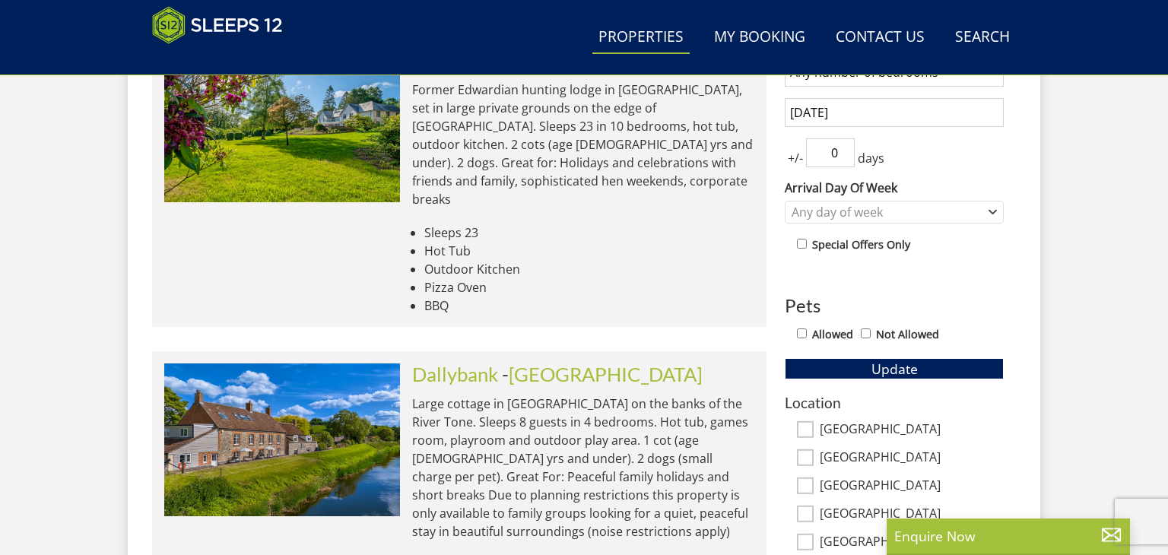
scroll to position [681, 0]
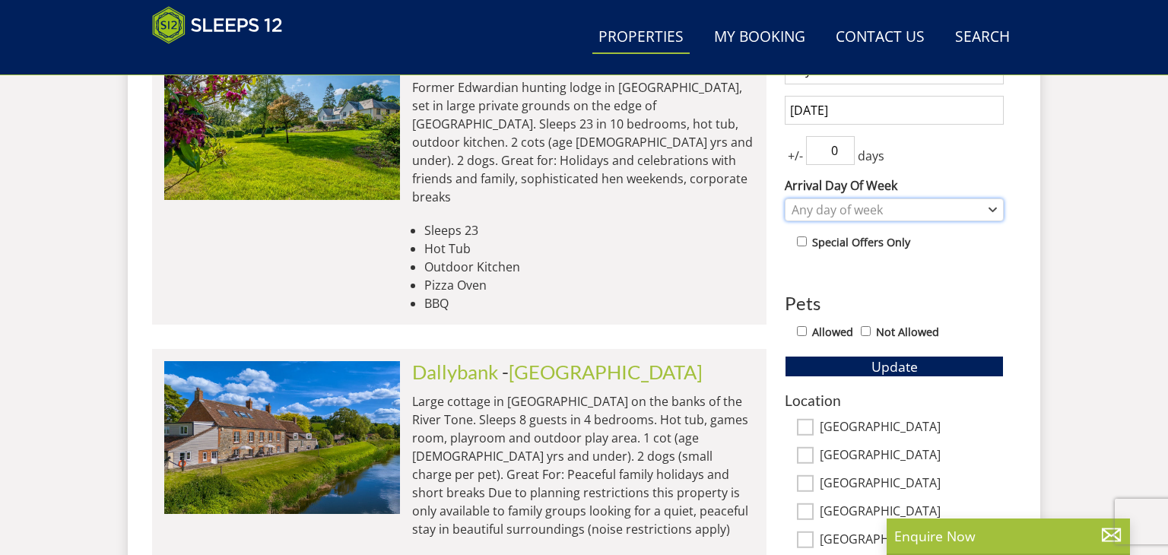
click at [992, 211] on icon "Combobox" at bounding box center [993, 209] width 8 height 9
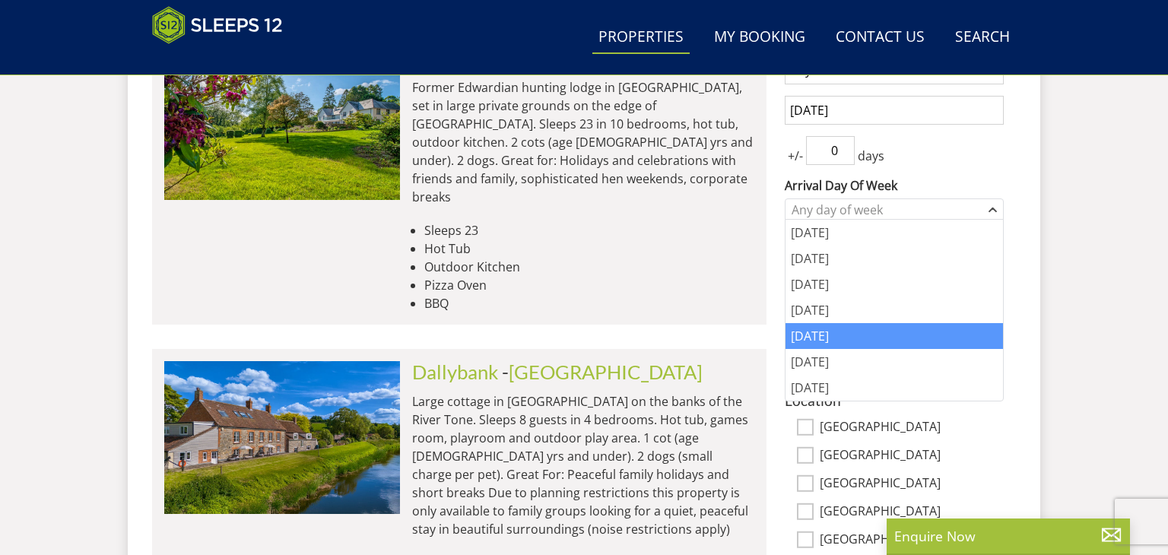
click at [889, 346] on div "[DATE]" at bounding box center [894, 336] width 217 height 26
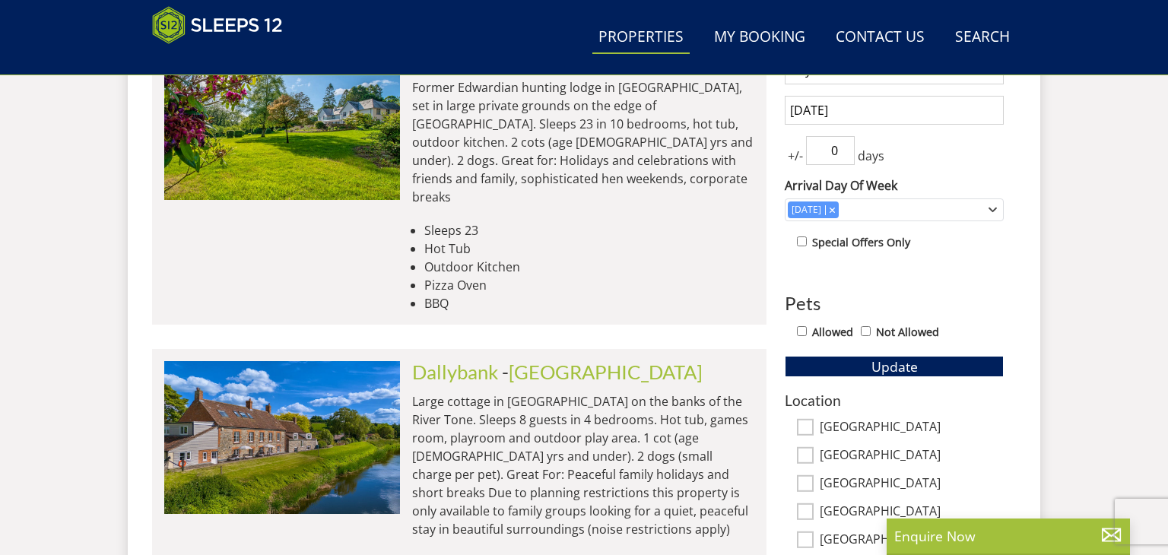
click at [804, 329] on input "Allowed" at bounding box center [802, 331] width 10 height 10
checkbox input "true"
click at [890, 367] on span "Update" at bounding box center [894, 366] width 46 height 18
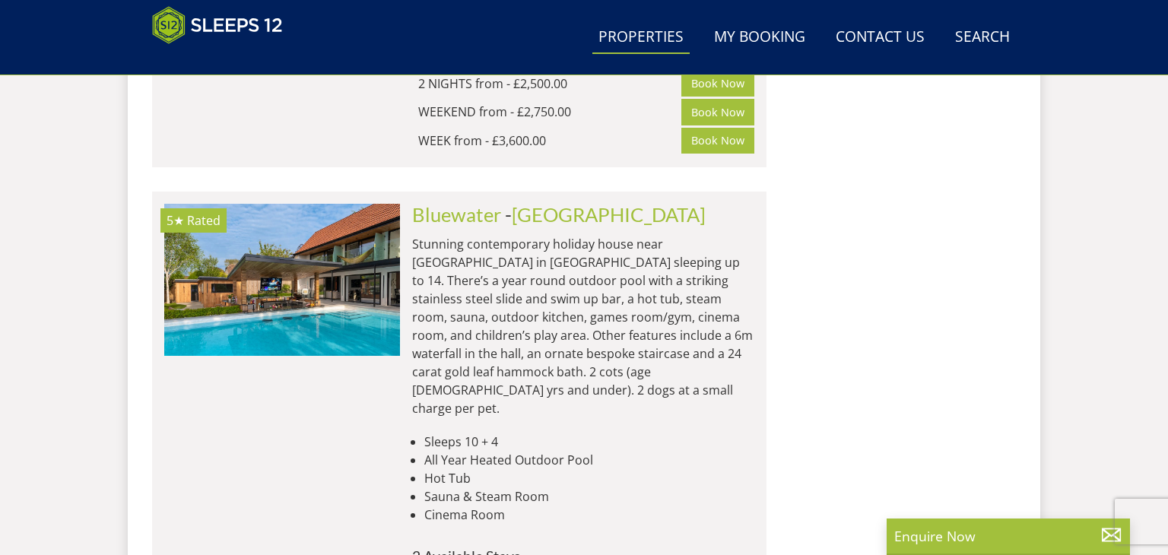
scroll to position [1749, 0]
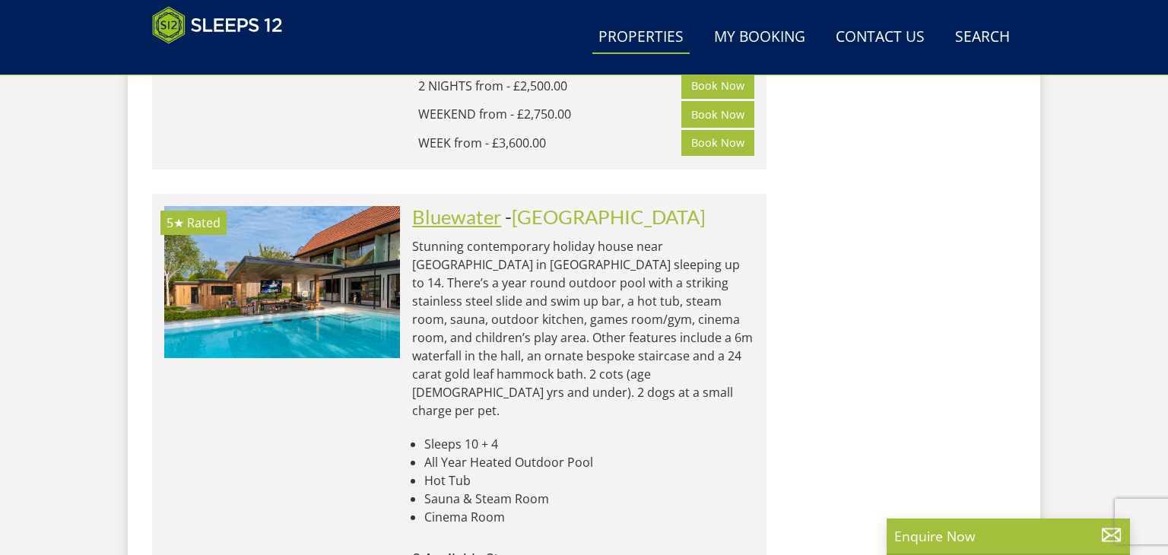
click at [483, 205] on link "Bluewater" at bounding box center [456, 216] width 89 height 23
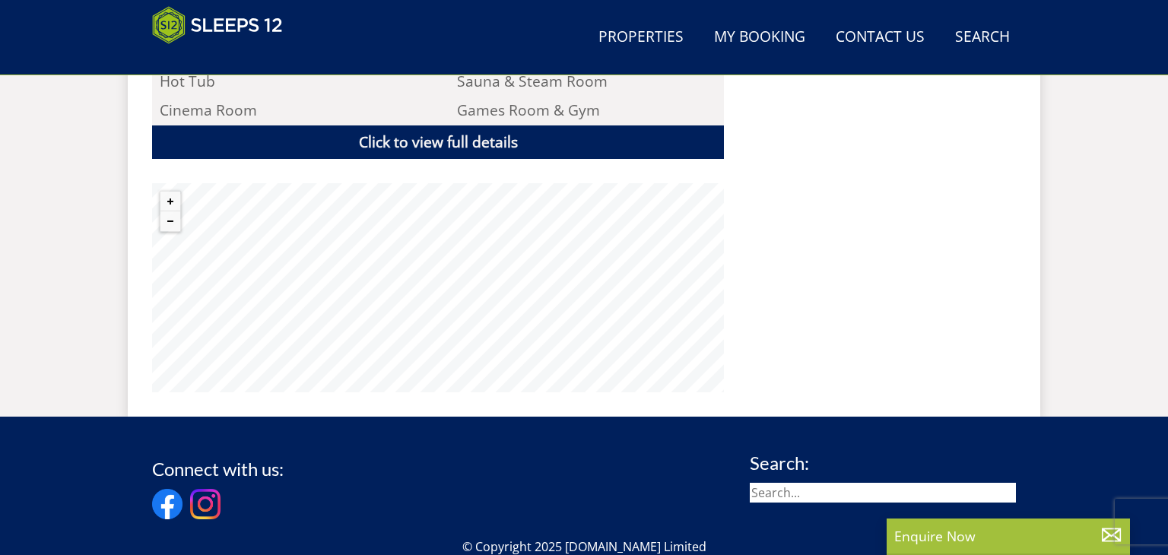
scroll to position [1176, 0]
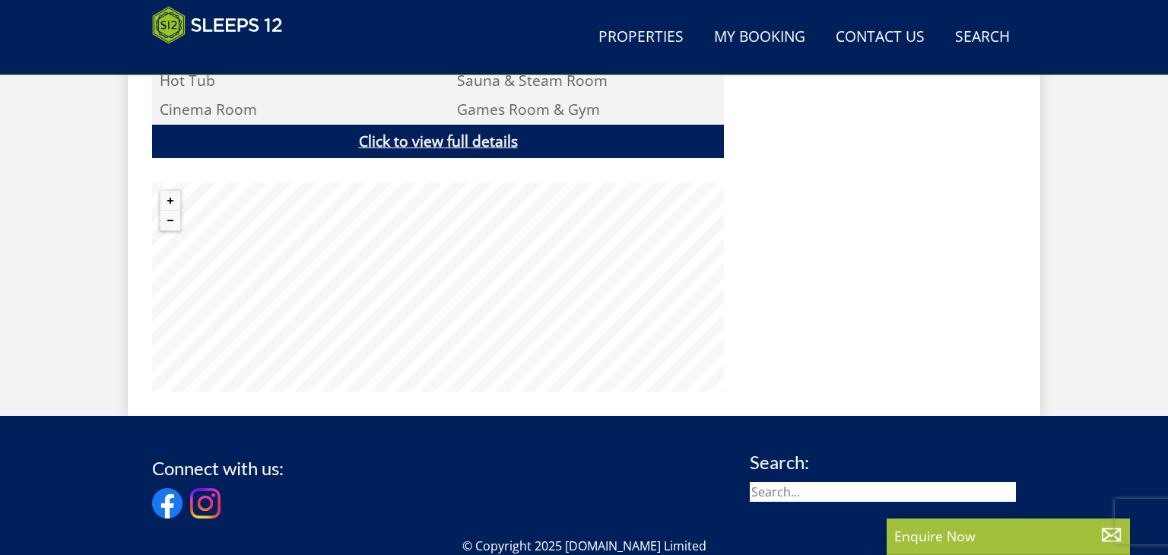
click at [437, 125] on link "Click to view full details" at bounding box center [438, 142] width 572 height 34
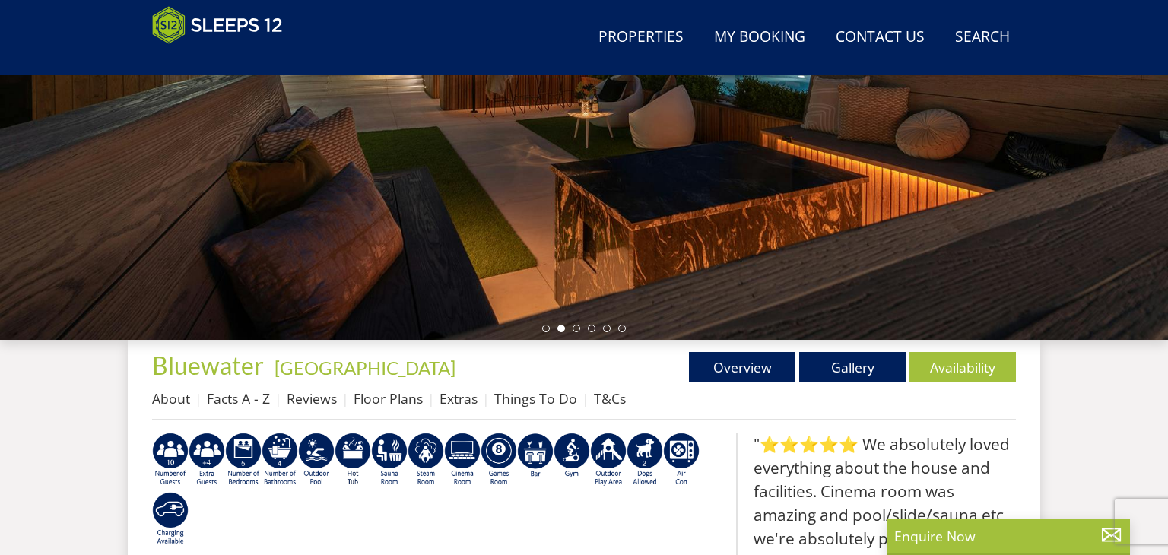
scroll to position [303, 0]
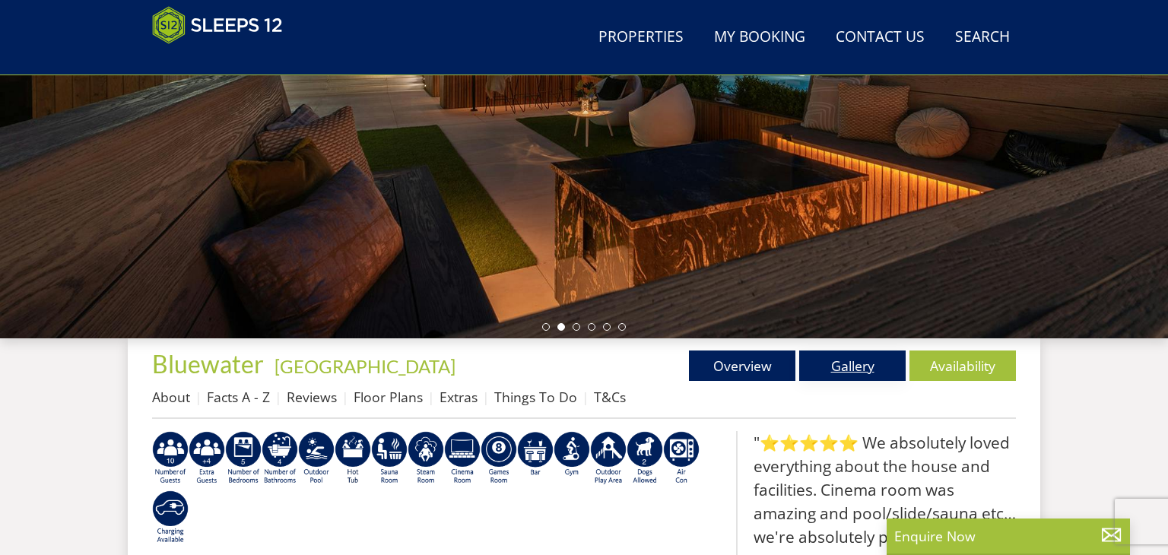
click at [843, 366] on link "Gallery" at bounding box center [852, 366] width 106 height 30
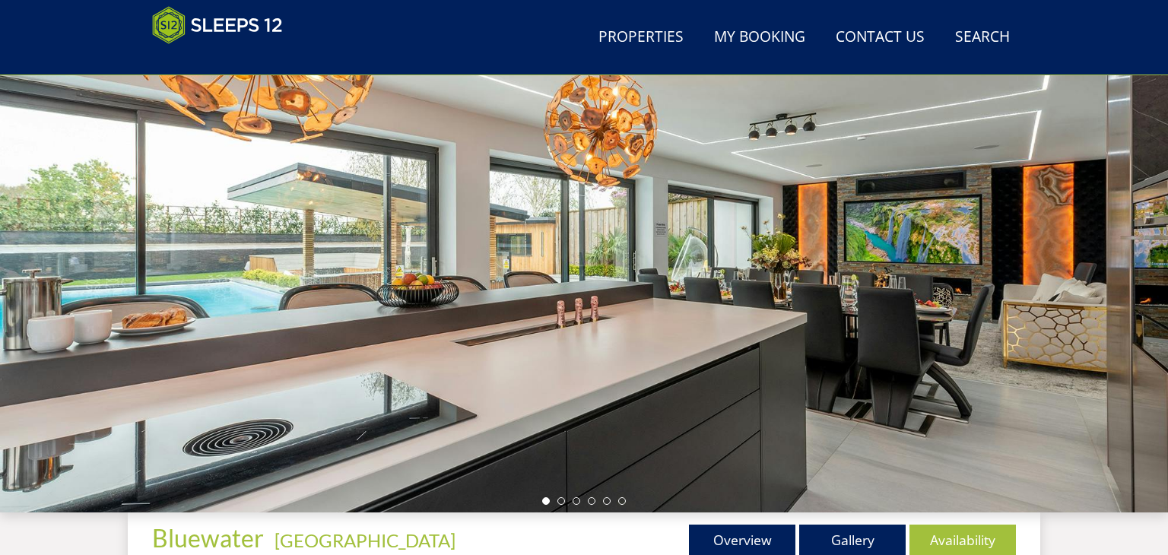
scroll to position [134, 0]
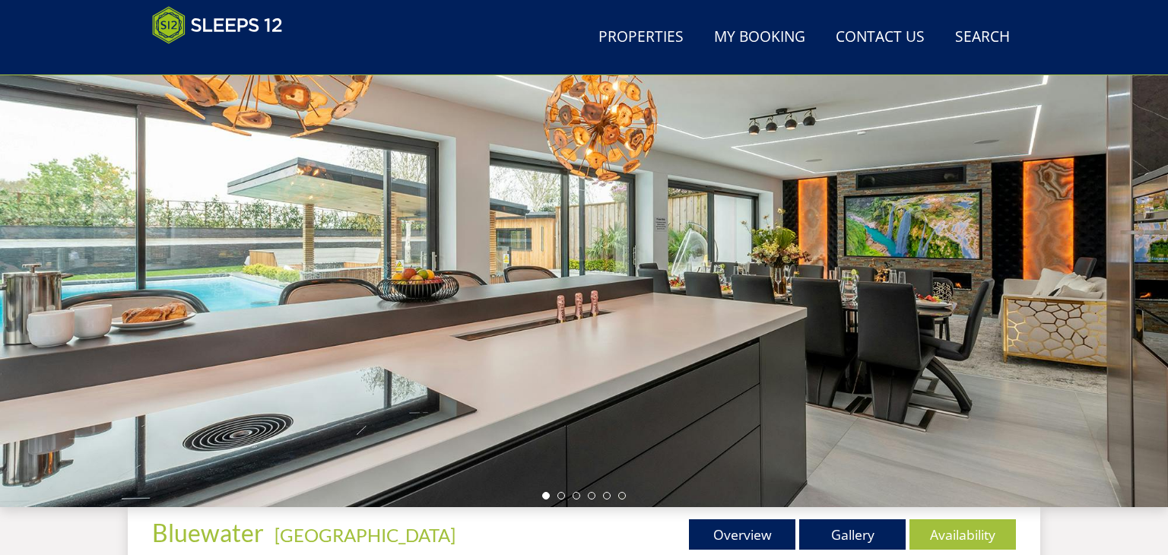
click at [929, 331] on div at bounding box center [584, 241] width 1168 height 532
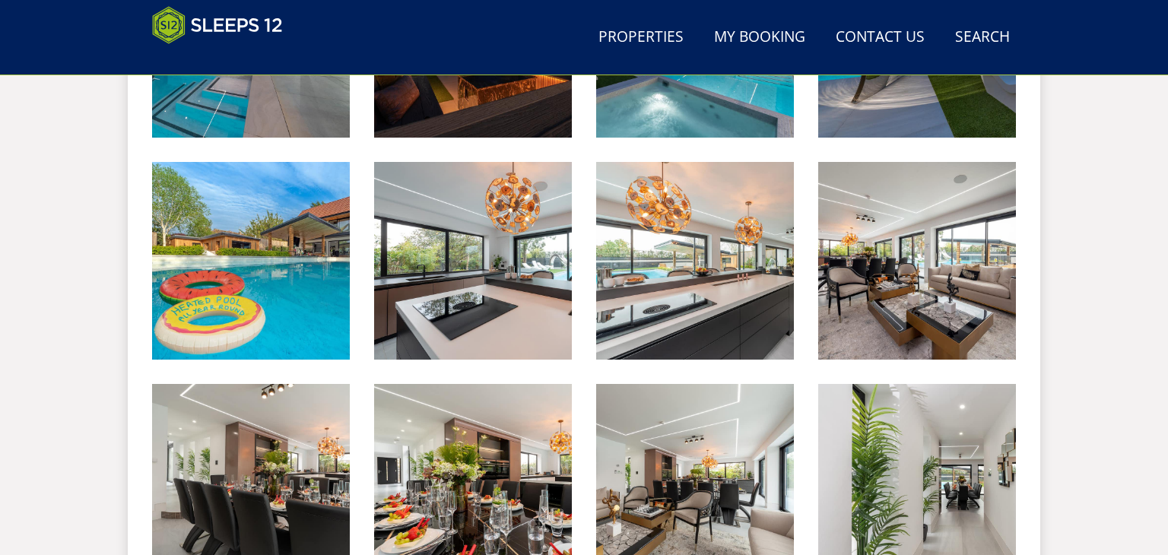
scroll to position [883, 0]
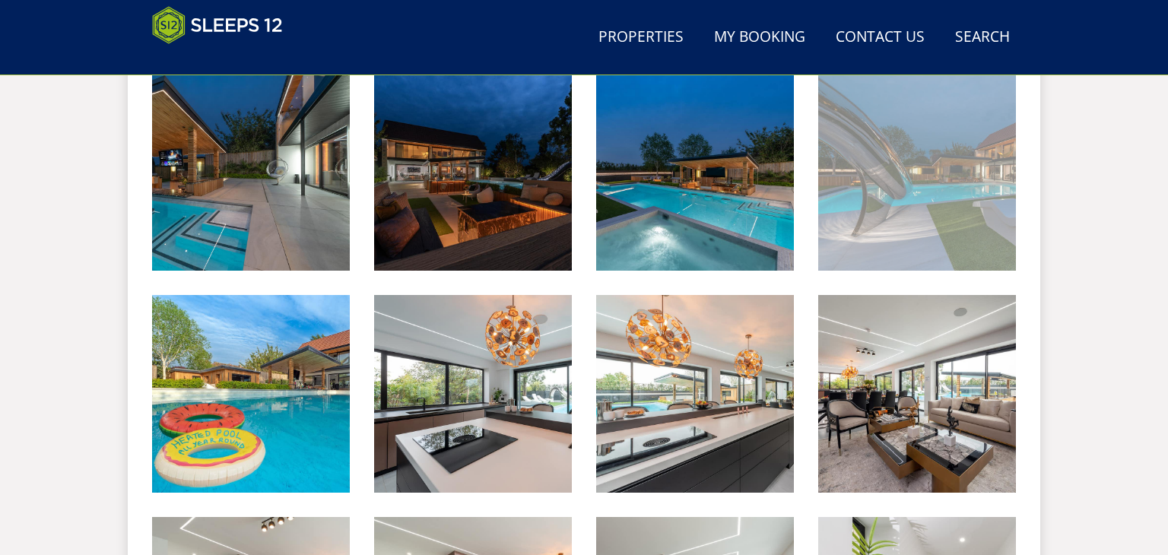
click at [919, 234] on img at bounding box center [917, 172] width 198 height 198
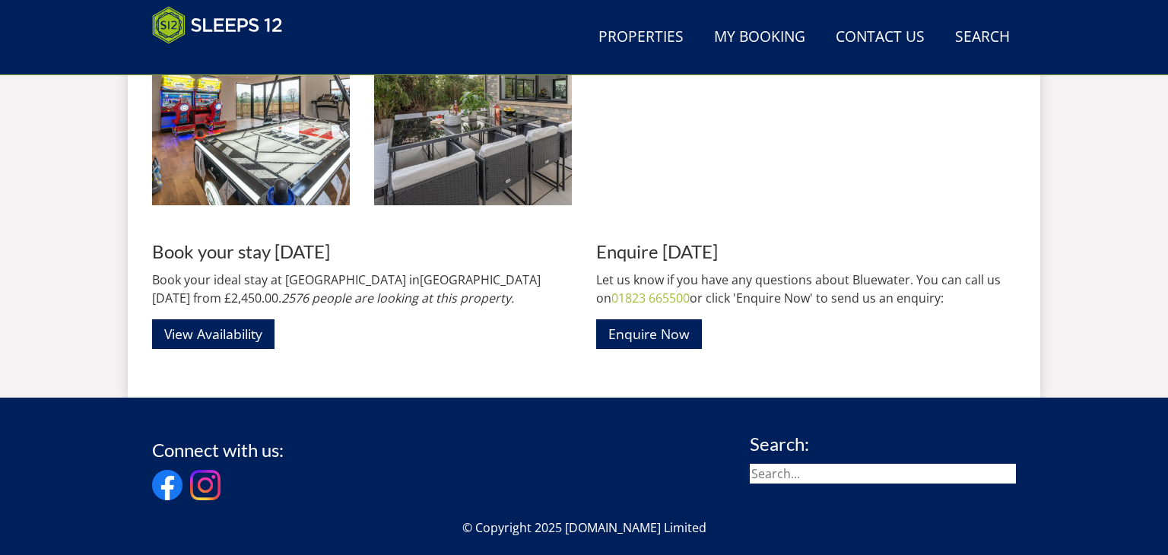
scroll to position [2506, 0]
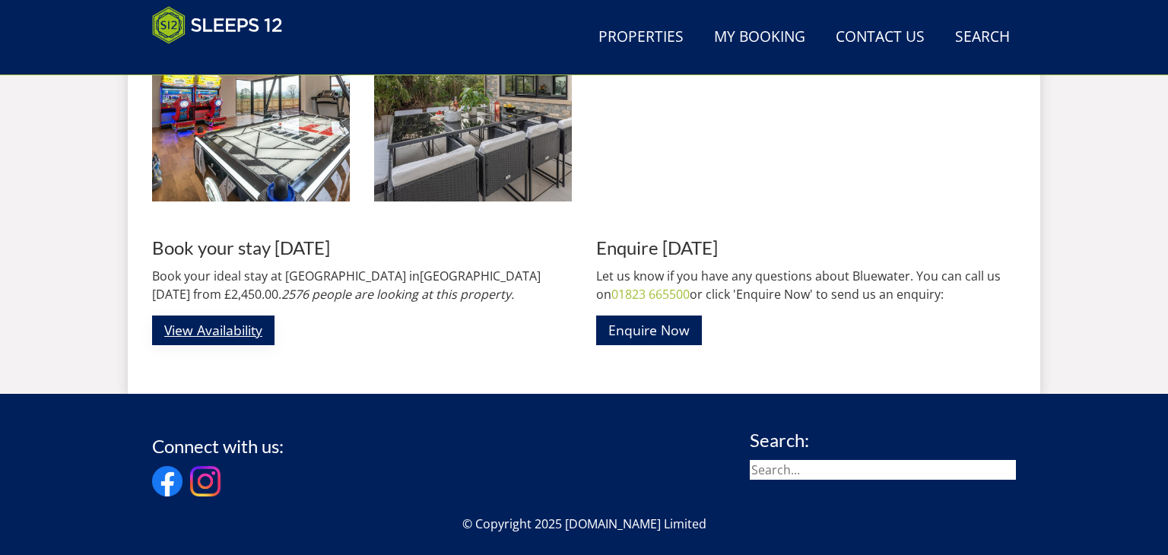
click at [217, 338] on link "View Availability" at bounding box center [213, 331] width 122 height 30
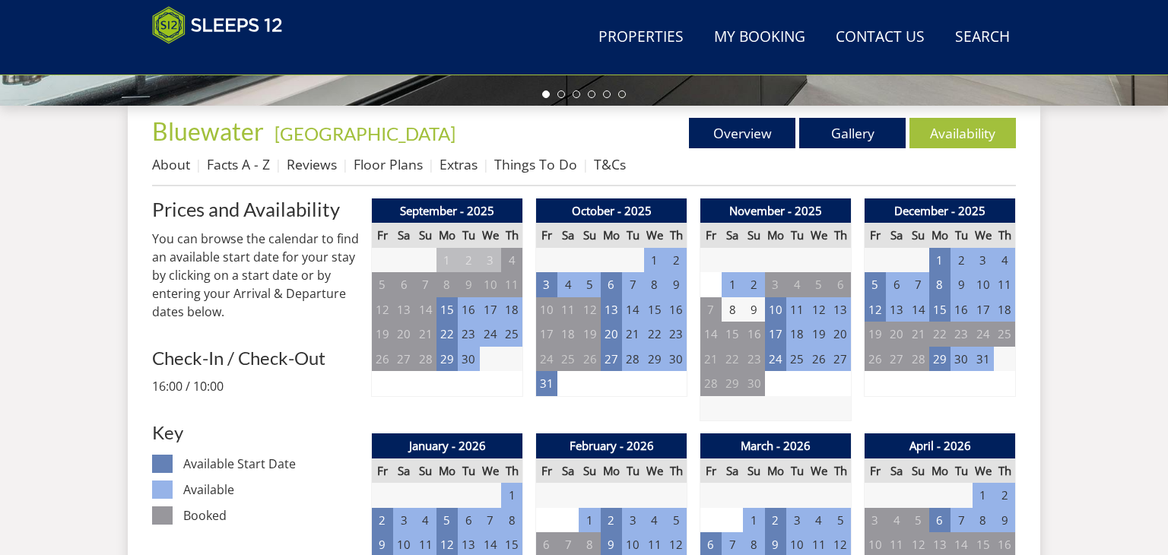
scroll to position [538, 0]
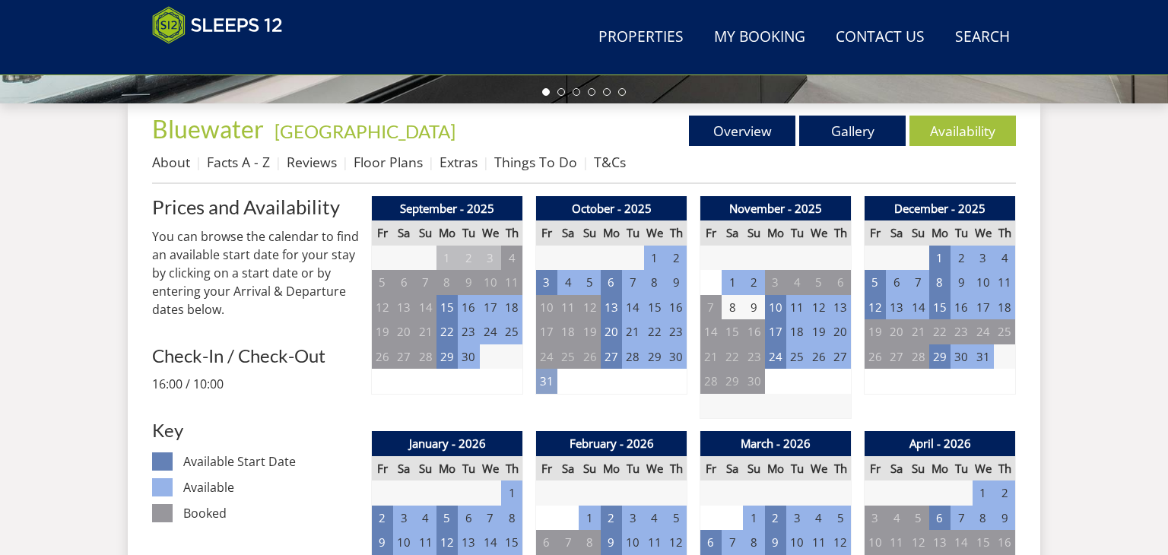
click at [544, 387] on td "31" at bounding box center [546, 381] width 21 height 25
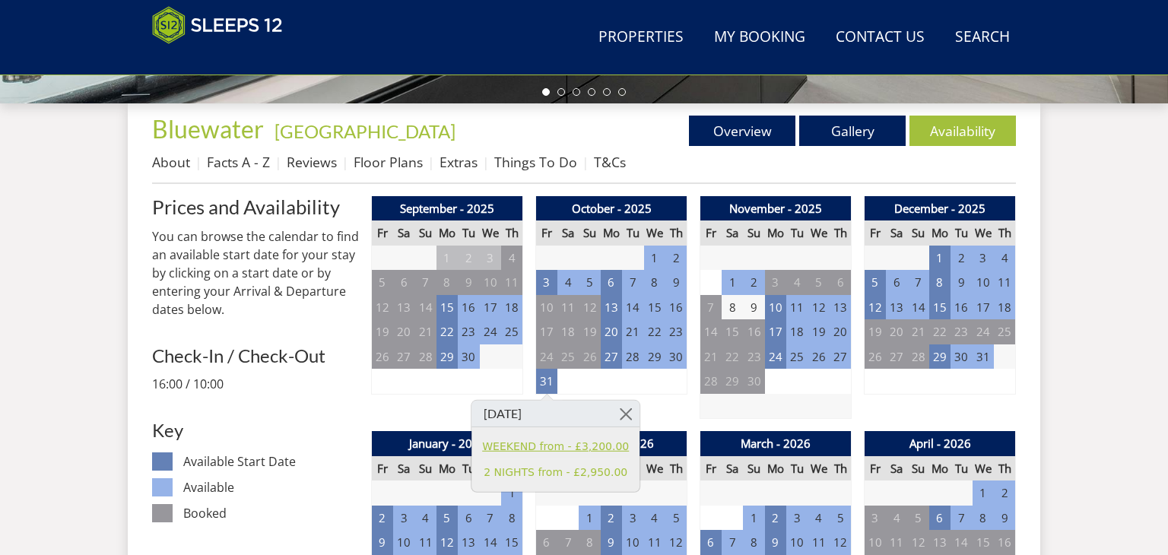
click at [542, 447] on link "WEEKEND from - £3,200.00" at bounding box center [555, 446] width 147 height 16
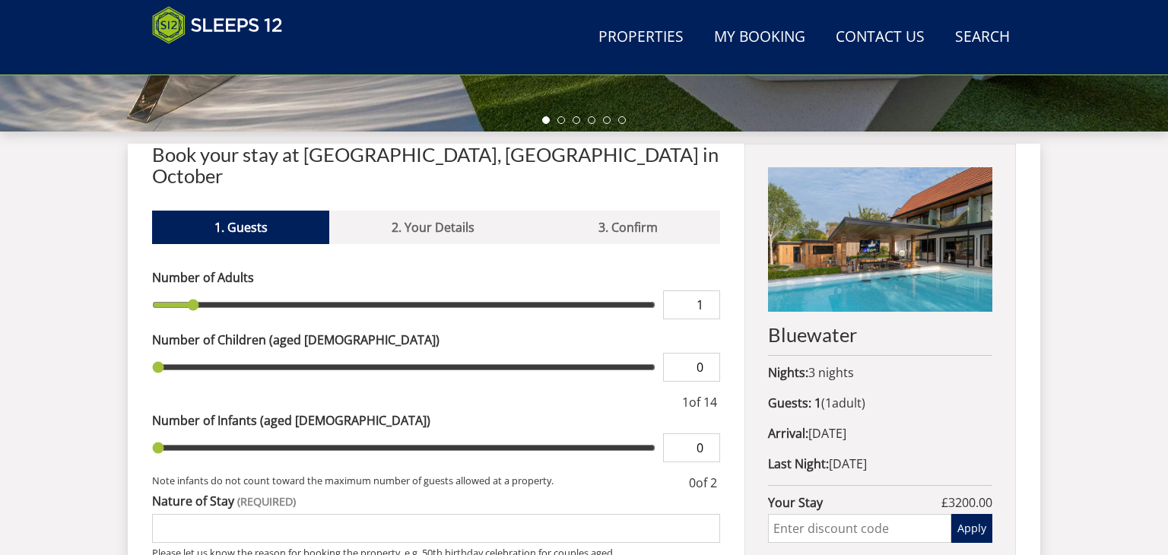
scroll to position [511, 0]
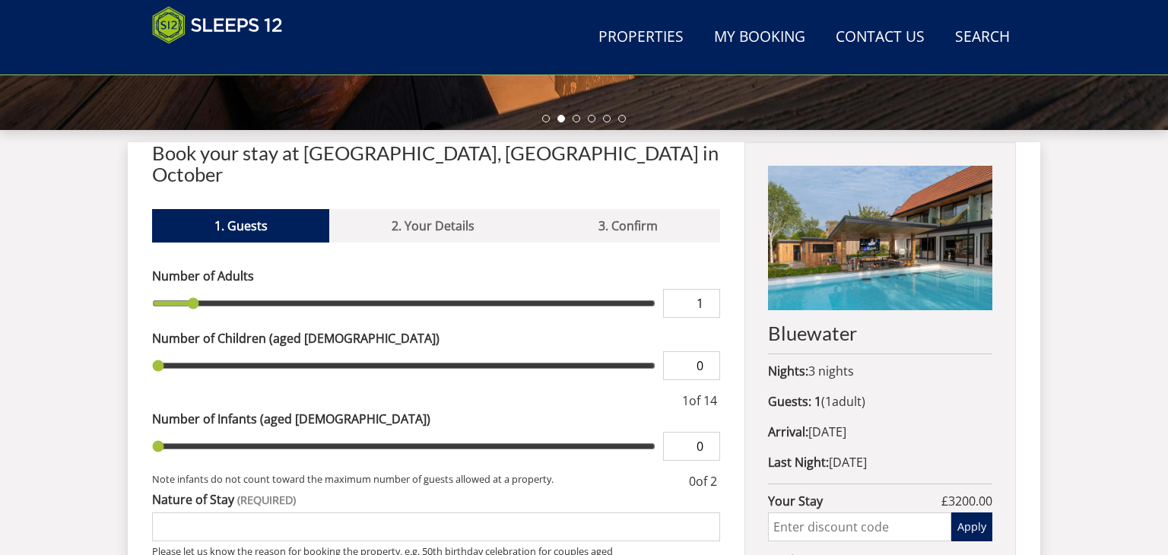
type input "2"
click at [713, 289] on input "2" at bounding box center [691, 303] width 57 height 29
type input "2"
type input "3"
click at [713, 289] on input "3" at bounding box center [691, 303] width 57 height 29
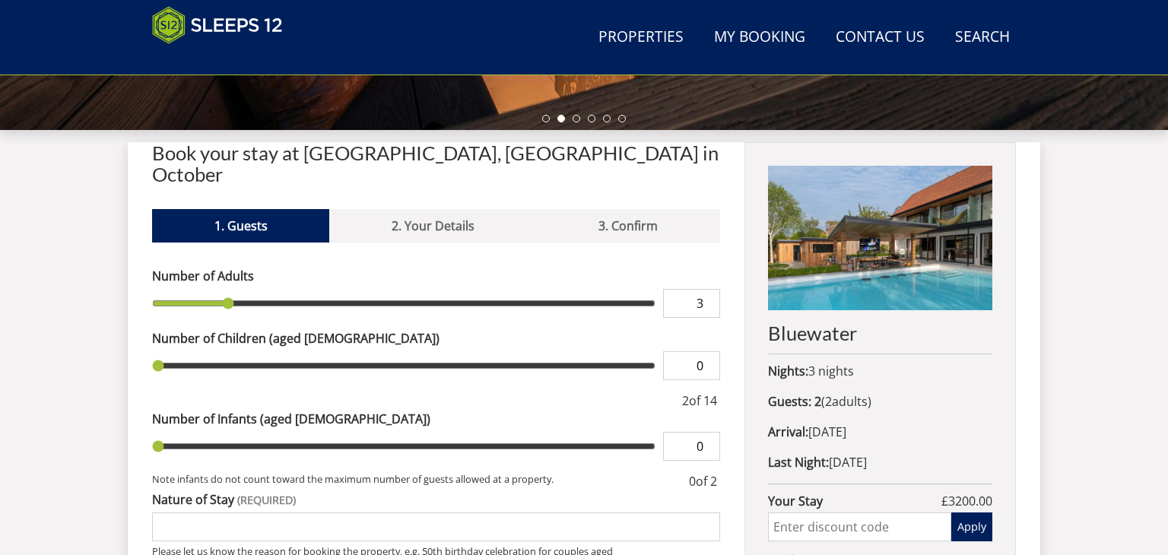
type input "3"
type input "4"
click at [713, 289] on input "4" at bounding box center [691, 303] width 57 height 29
type input "4"
type input "5"
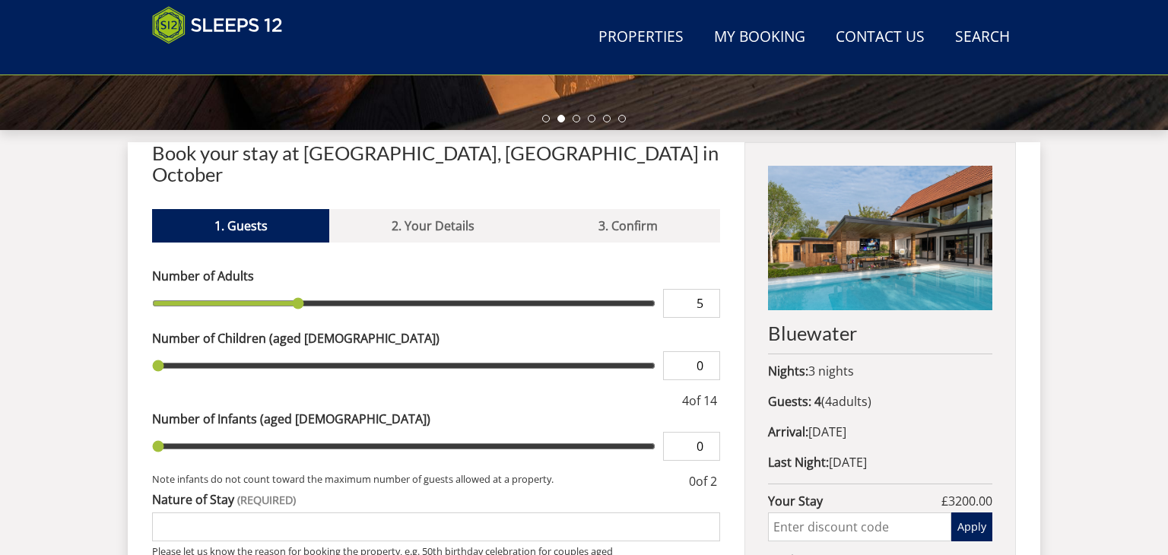
click at [713, 289] on input "5" at bounding box center [691, 303] width 57 height 29
type input "5"
type input "6"
click at [713, 289] on input "6" at bounding box center [691, 303] width 57 height 29
type input "6"
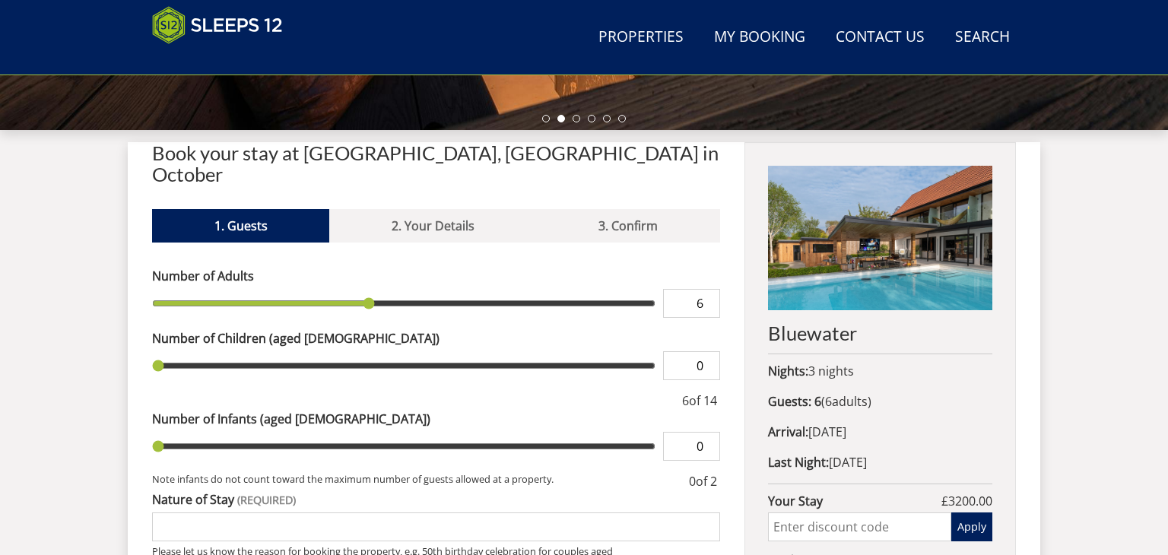
type input "7"
click at [713, 289] on input "7" at bounding box center [691, 303] width 57 height 29
type input "7"
type input "8"
click at [713, 289] on input "8" at bounding box center [691, 303] width 57 height 29
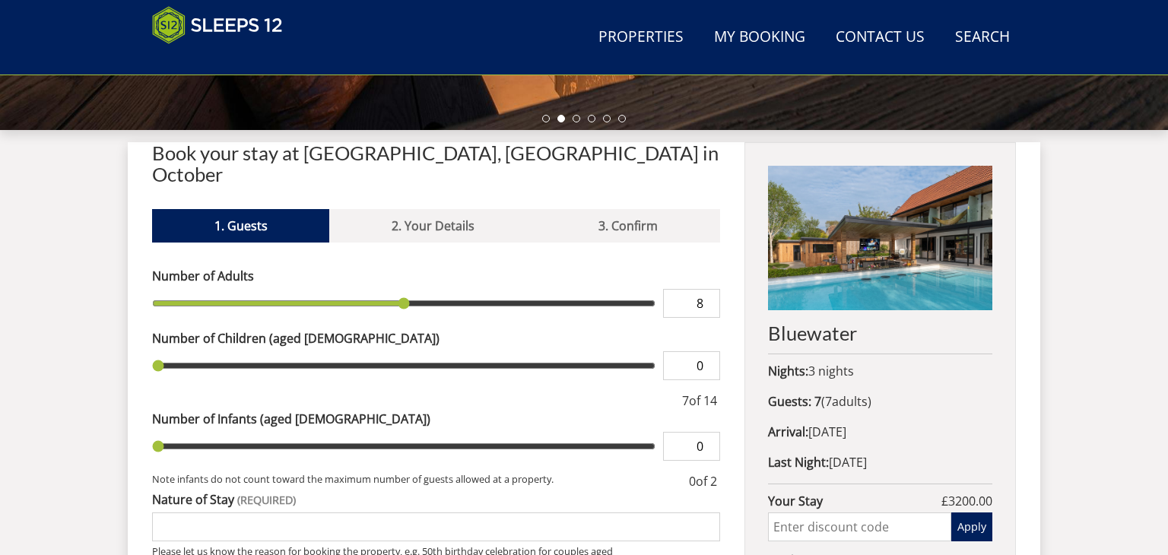
type input "8"
type input "9"
click at [713, 289] on input "9" at bounding box center [691, 303] width 57 height 29
type input "9"
type input "10"
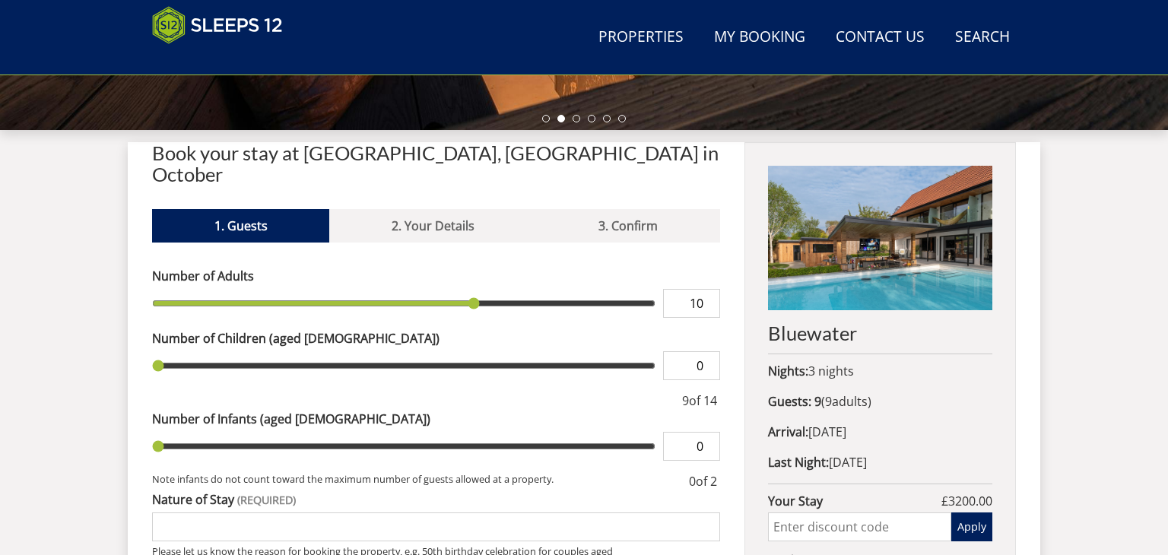
click at [713, 289] on input "10" at bounding box center [691, 303] width 57 height 29
type input "10"
type input "11"
click at [713, 289] on input "11" at bounding box center [691, 303] width 57 height 29
type input "11"
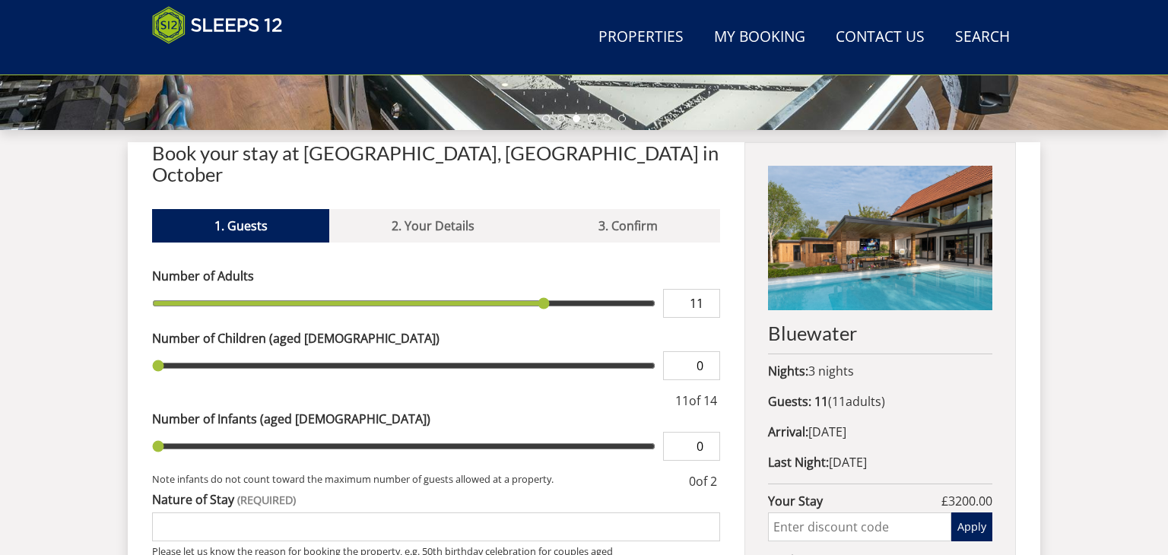
type input "10"
click at [711, 289] on input "10" at bounding box center [691, 303] width 57 height 29
type input "10"
type input "1"
click at [707, 432] on input "1" at bounding box center [691, 446] width 57 height 29
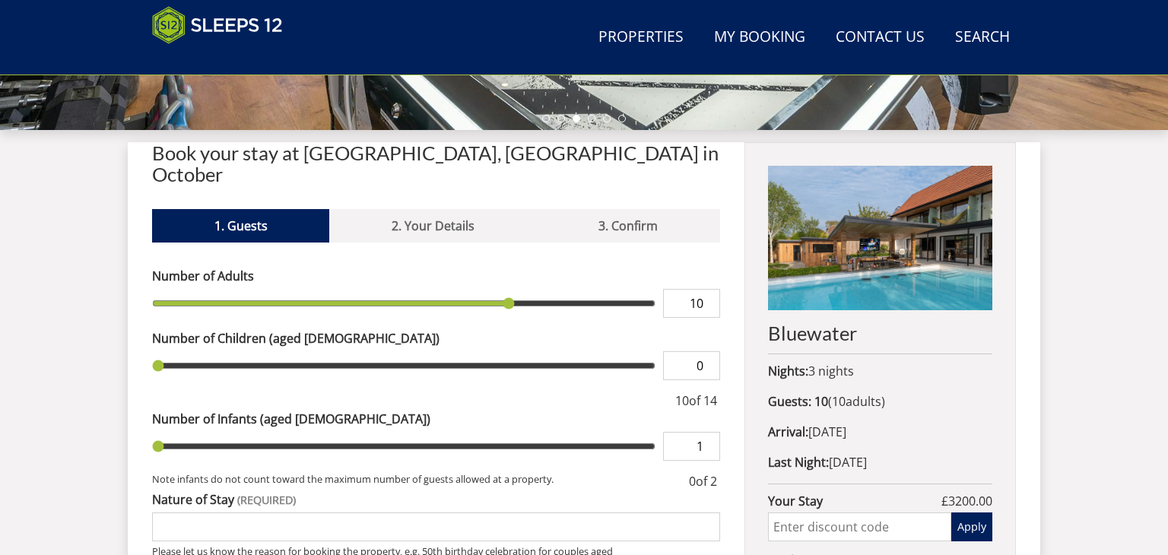
type input "1"
type input "2"
click at [707, 432] on input "2" at bounding box center [691, 446] width 57 height 29
type input "2"
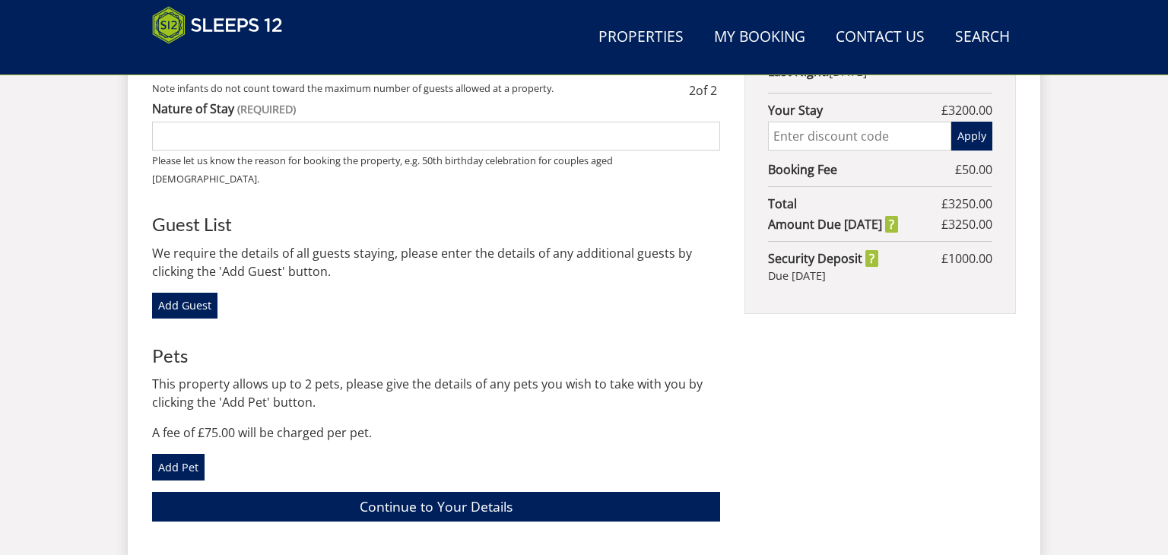
scroll to position [906, 0]
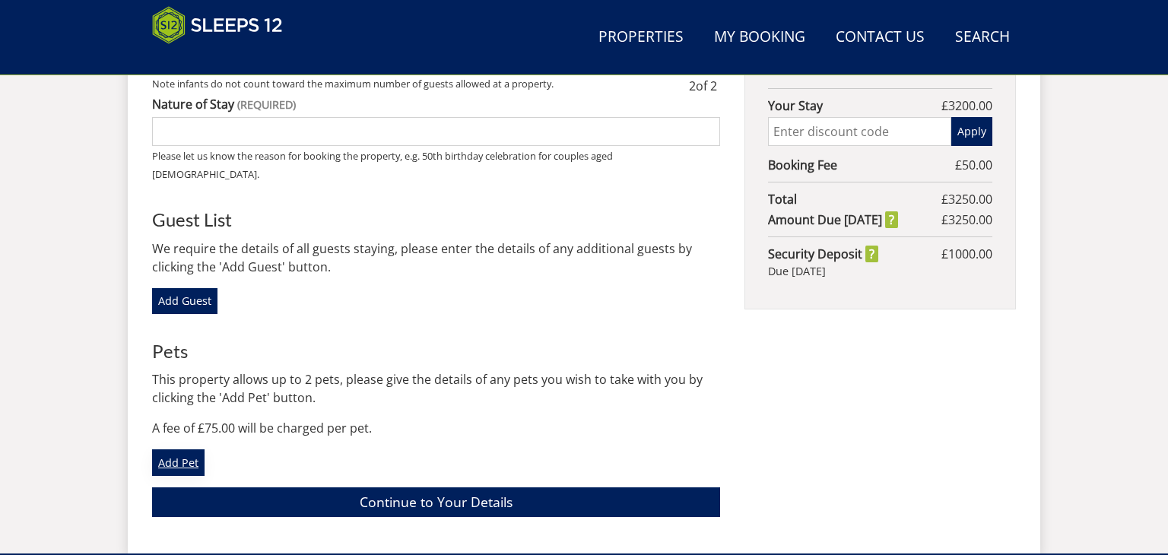
type input "0"
click at [184, 449] on link "Add Pet" at bounding box center [178, 462] width 52 height 26
type input "0"
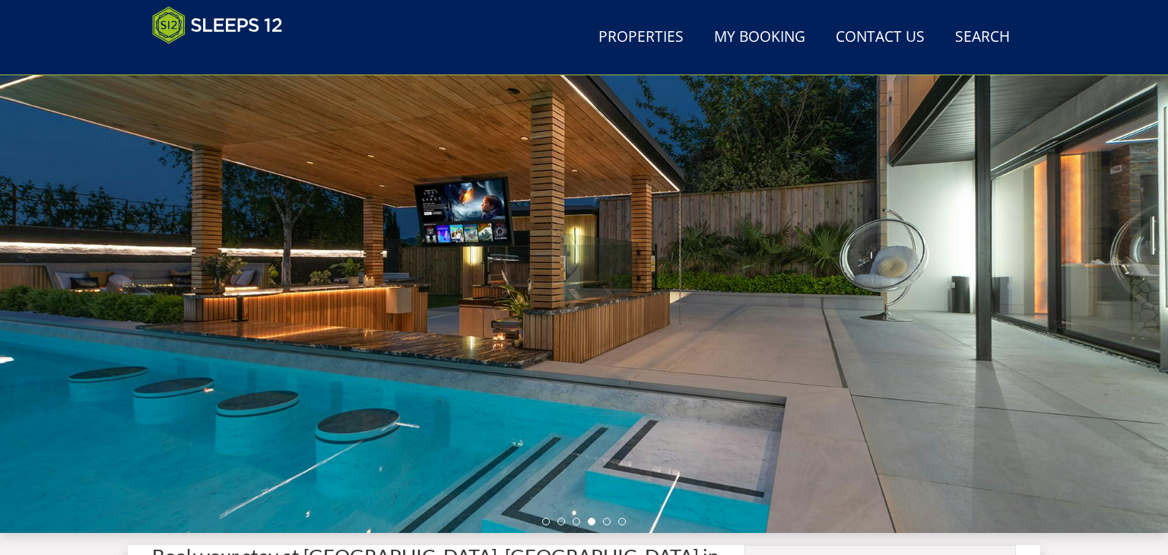
scroll to position [98, 0]
